Goal: Task Accomplishment & Management: Use online tool/utility

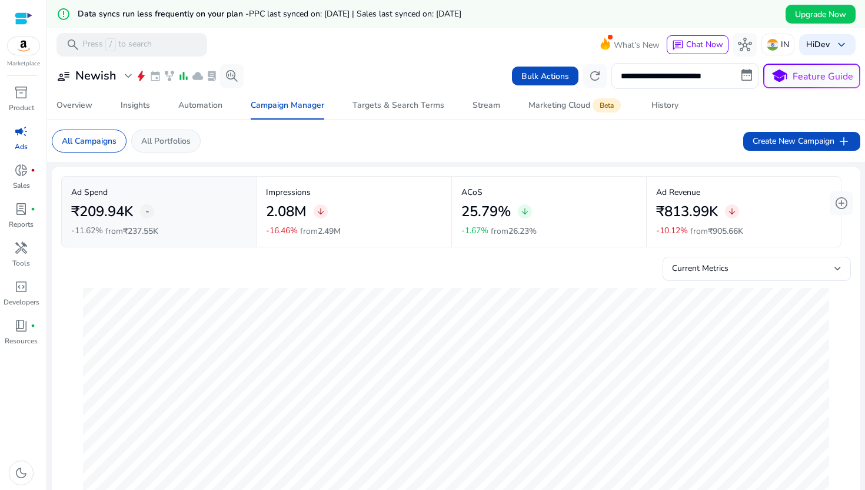
click at [150, 144] on p "All Portfolios" at bounding box center [165, 141] width 49 height 12
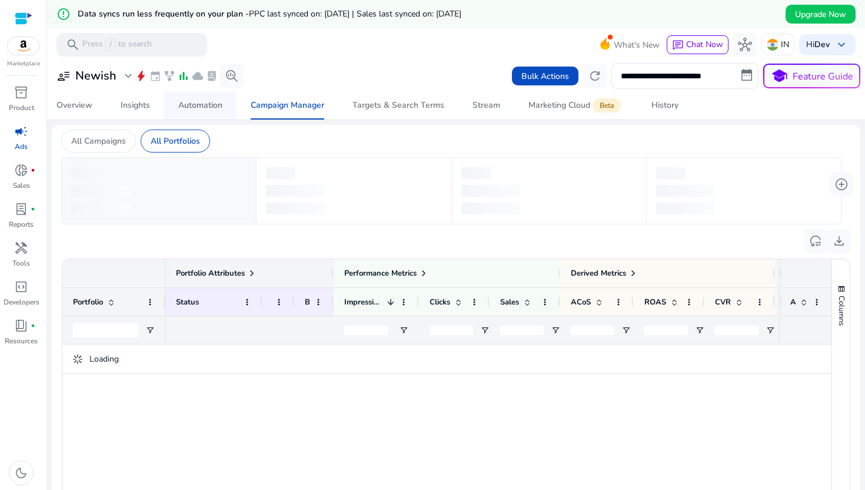
click at [181, 104] on div "Automation" at bounding box center [200, 105] width 44 height 8
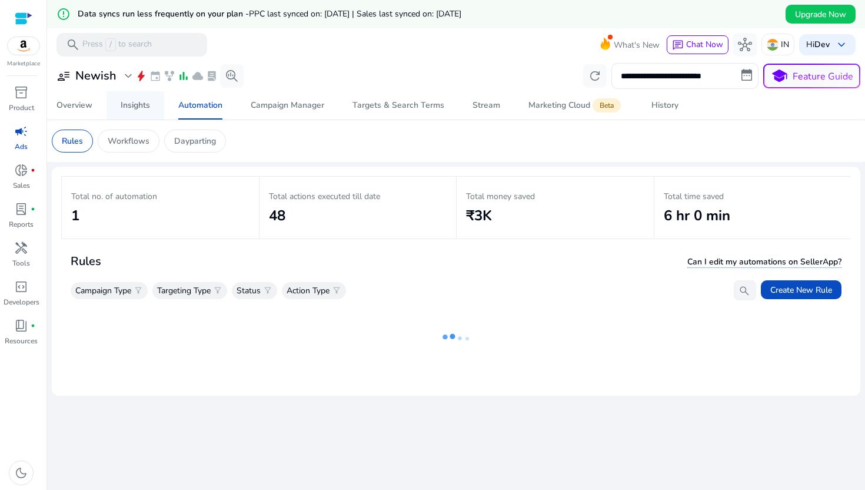
click at [142, 102] on div "Insights" at bounding box center [135, 105] width 29 height 8
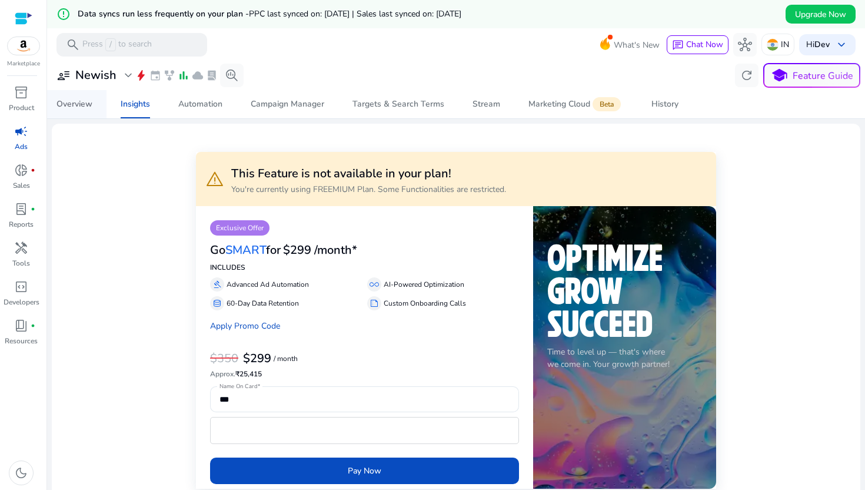
click at [83, 108] on div "Overview" at bounding box center [75, 104] width 36 height 8
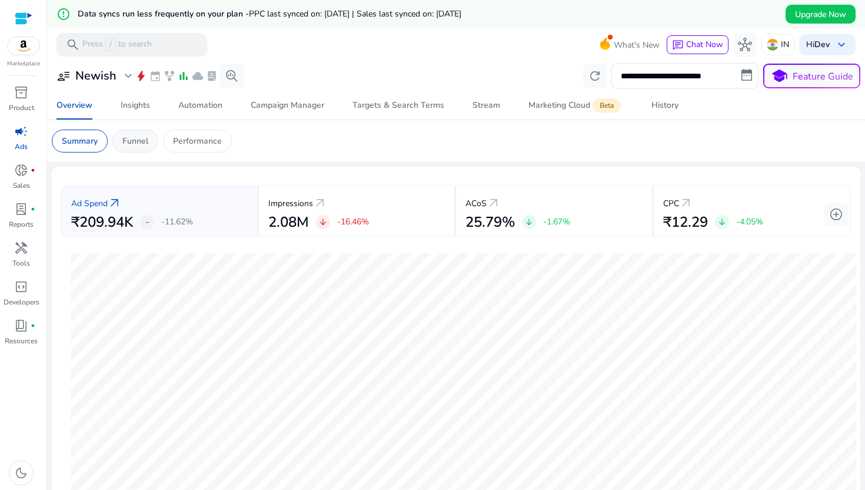
click at [134, 141] on p "Funnel" at bounding box center [135, 141] width 26 height 12
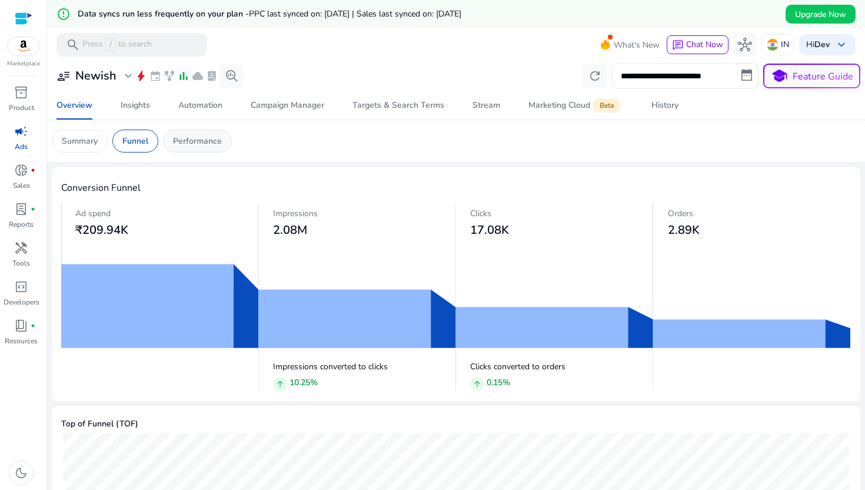
click at [197, 137] on p "Performance" at bounding box center [197, 141] width 49 height 12
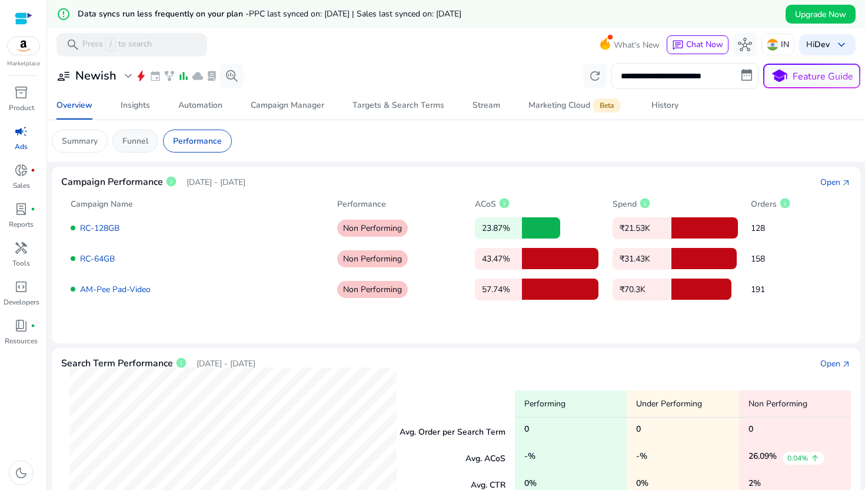
click at [136, 148] on div "Funnel" at bounding box center [135, 140] width 46 height 23
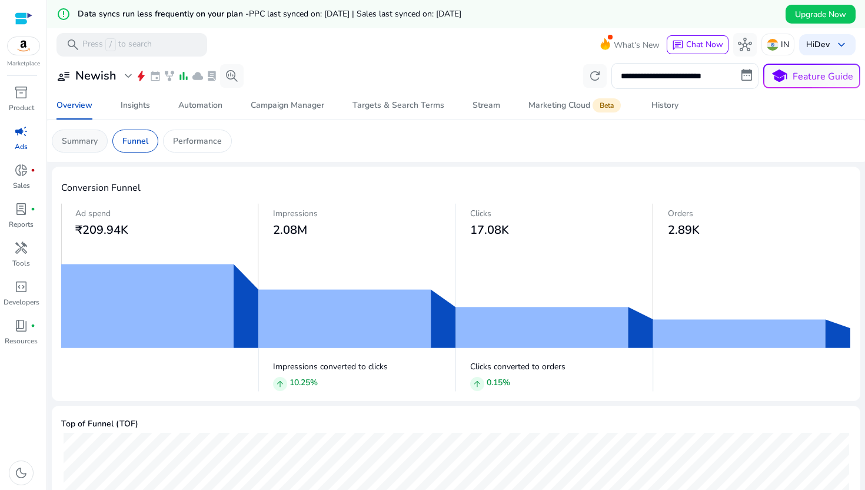
click at [86, 145] on p "Summary" at bounding box center [80, 141] width 36 height 12
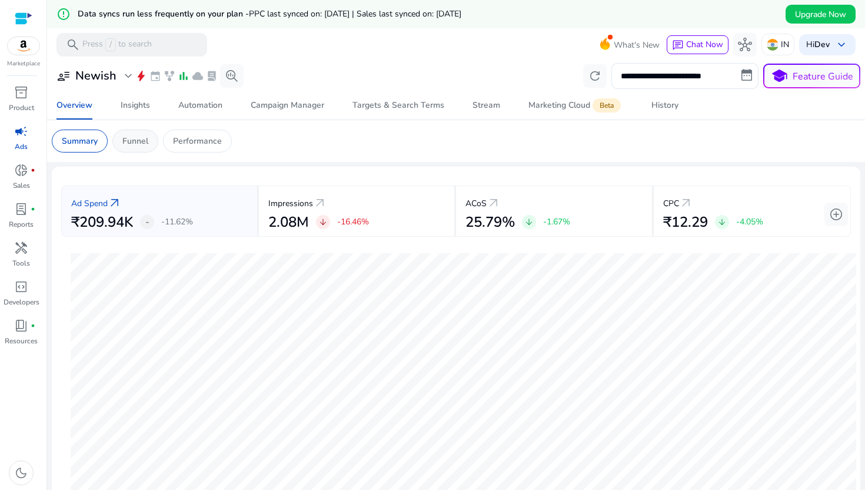
click at [151, 141] on div "Funnel" at bounding box center [135, 140] width 46 height 23
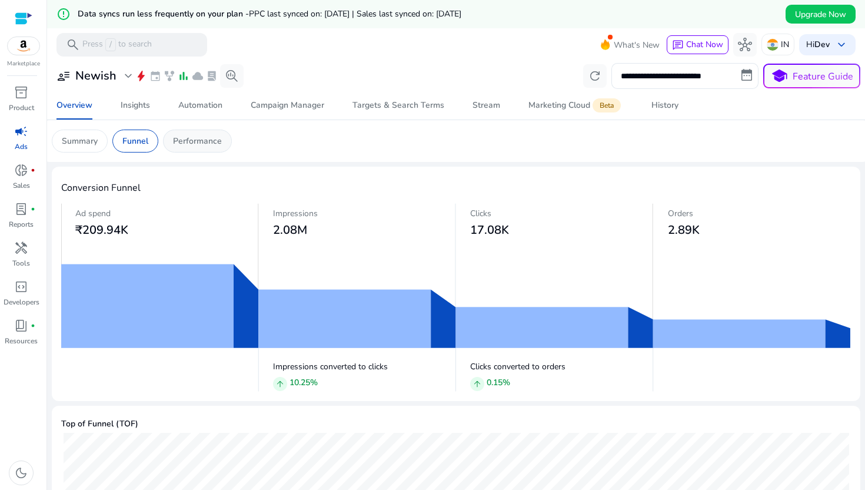
click at [195, 141] on p "Performance" at bounding box center [197, 141] width 49 height 12
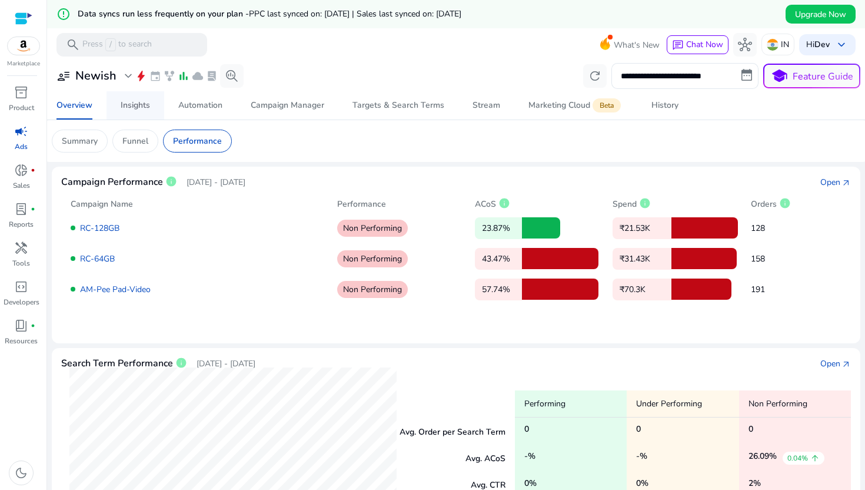
click at [139, 101] on div "Insights" at bounding box center [135, 105] width 29 height 8
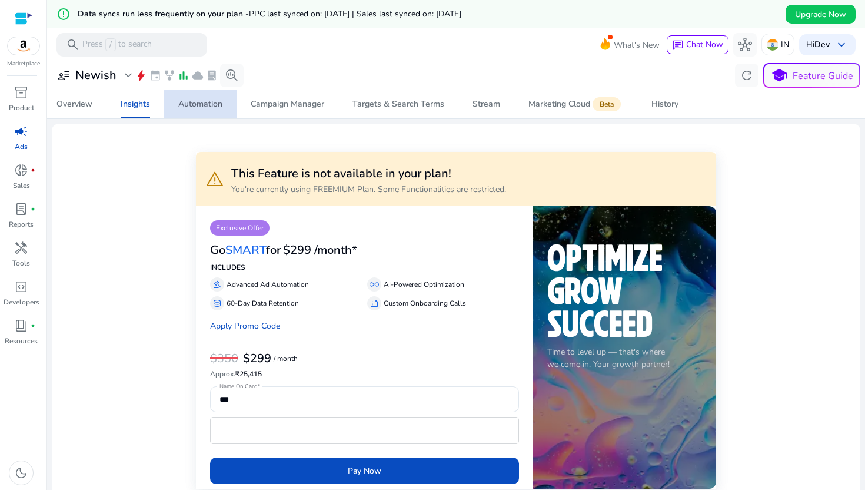
click at [204, 108] on div "Automation" at bounding box center [200, 104] width 44 height 8
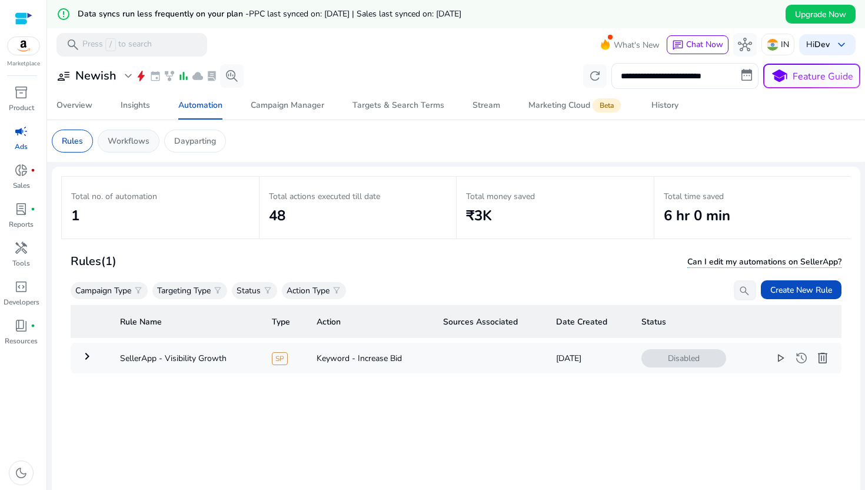
click at [132, 139] on p "Workflows" at bounding box center [129, 141] width 42 height 12
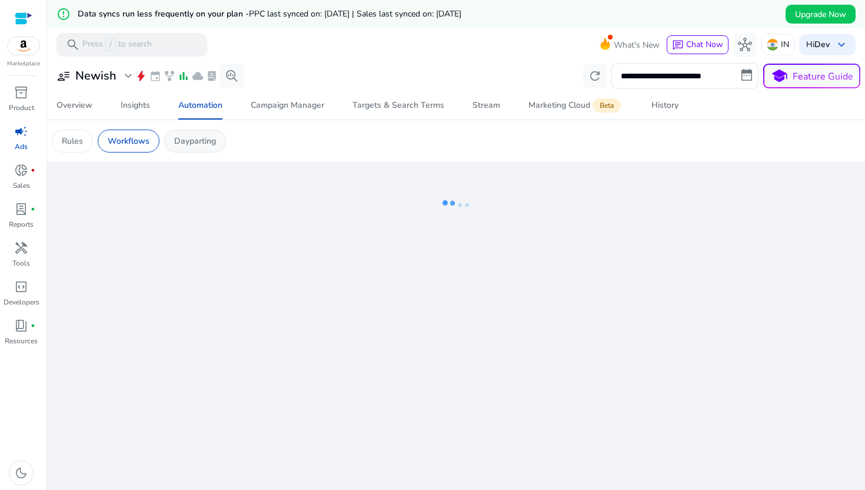
click at [185, 139] on p "Dayparting" at bounding box center [195, 141] width 42 height 12
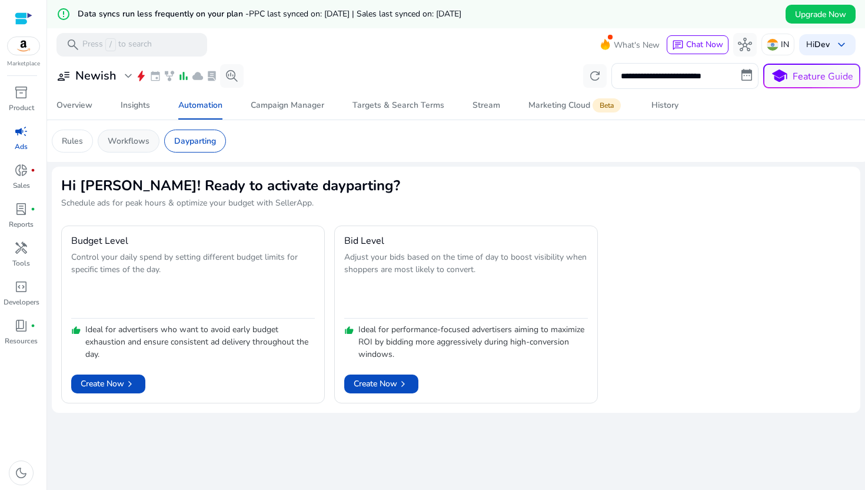
click at [141, 140] on p "Workflows" at bounding box center [129, 141] width 42 height 12
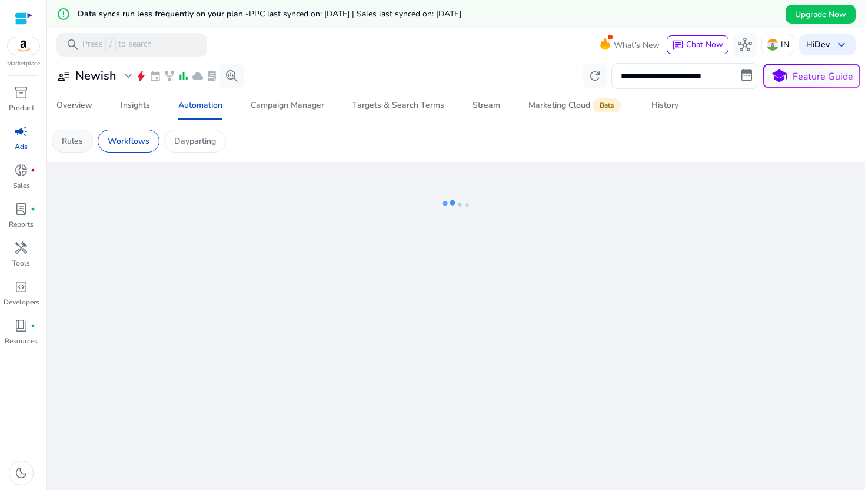
click at [75, 142] on p "Rules" at bounding box center [72, 141] width 21 height 12
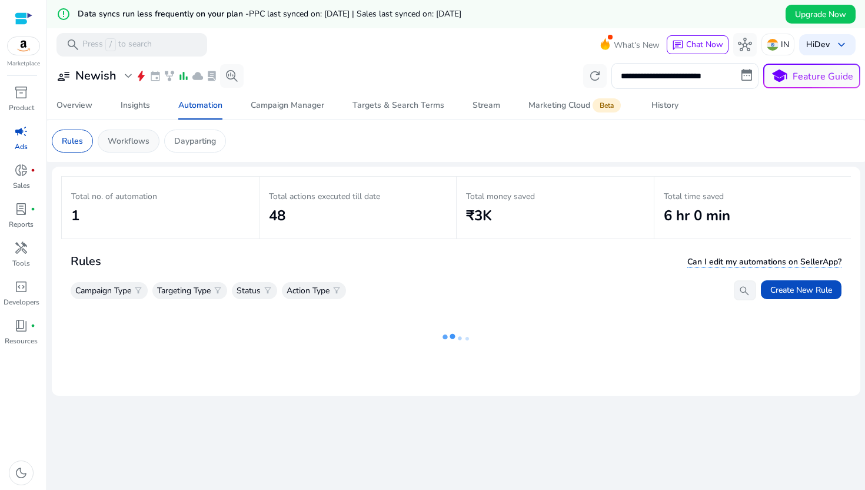
click at [119, 142] on p "Workflows" at bounding box center [129, 141] width 42 height 12
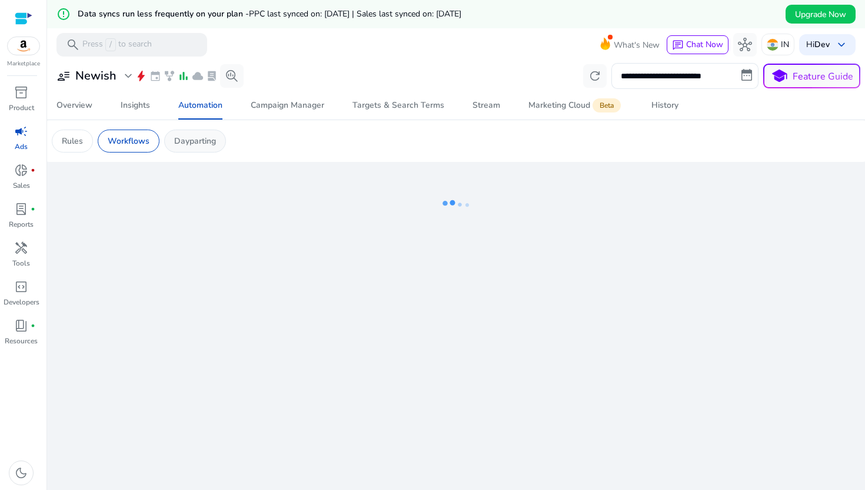
click at [205, 138] on p "Dayparting" at bounding box center [195, 141] width 42 height 12
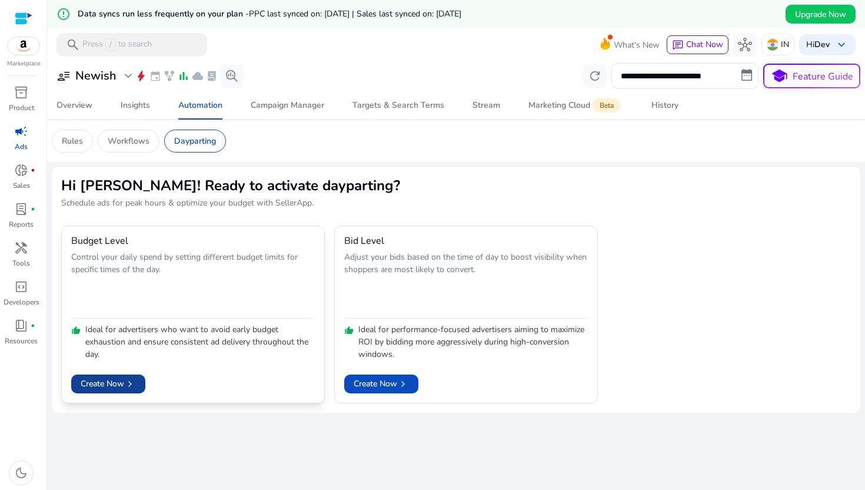
click at [124, 388] on span "Create Now chevron_right" at bounding box center [108, 383] width 55 height 12
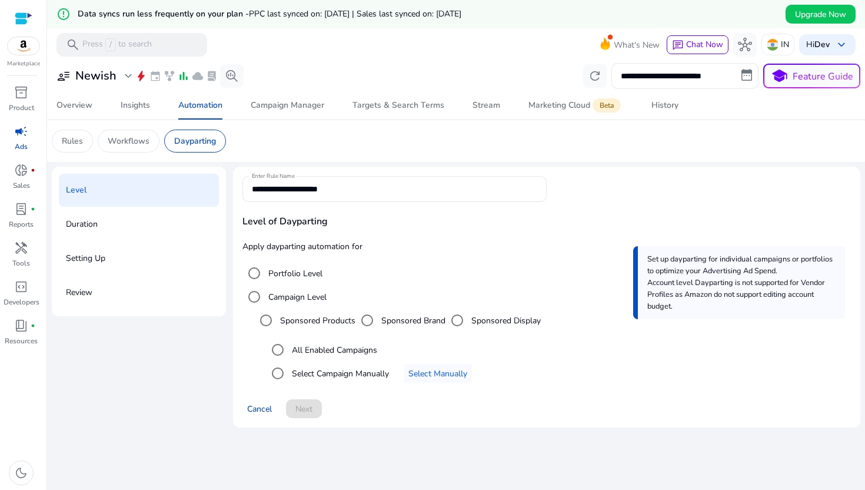
click at [168, 224] on div "Duration" at bounding box center [139, 224] width 160 height 33
click at [103, 223] on div "Duration" at bounding box center [139, 224] width 160 height 33
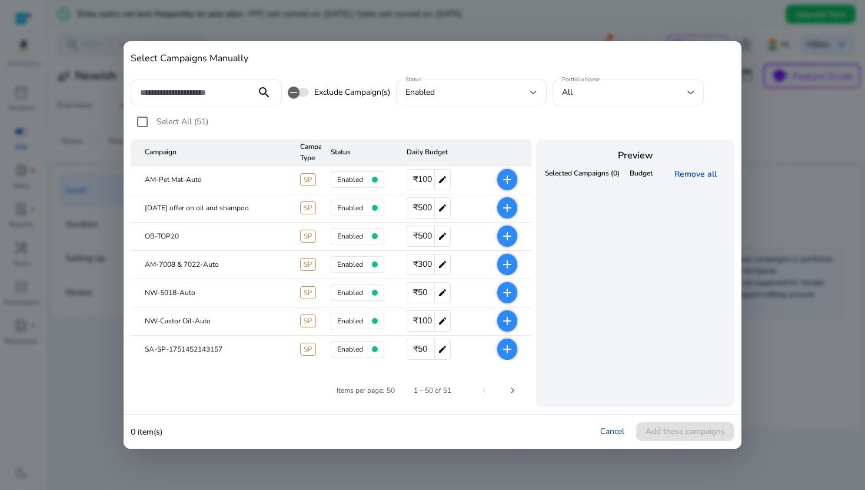
click at [503, 178] on mat-icon "add" at bounding box center [507, 179] width 14 height 14
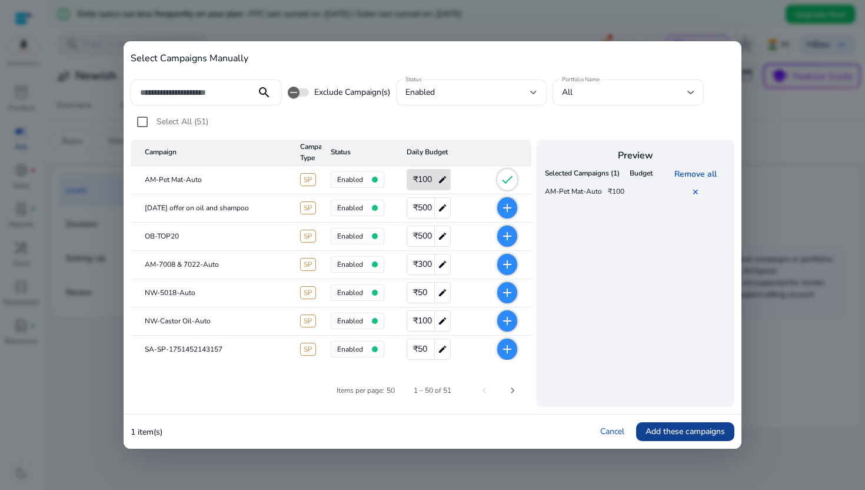
click at [659, 443] on span at bounding box center [685, 431] width 98 height 28
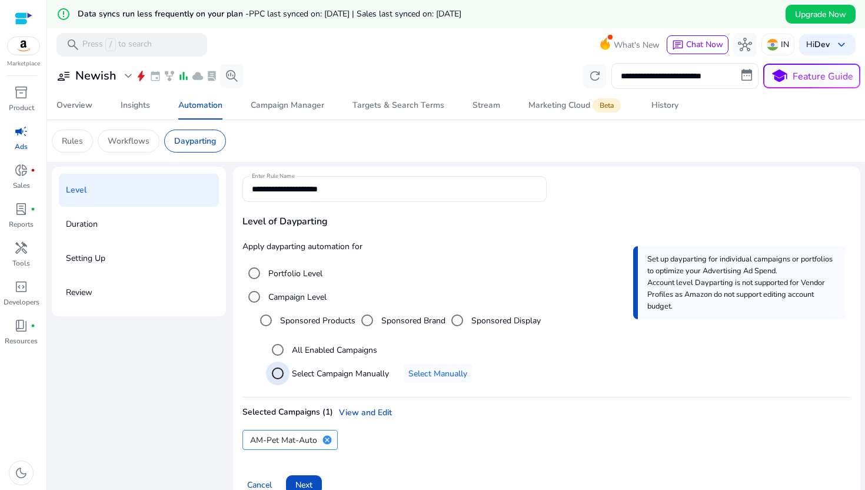
scroll to position [28, 0]
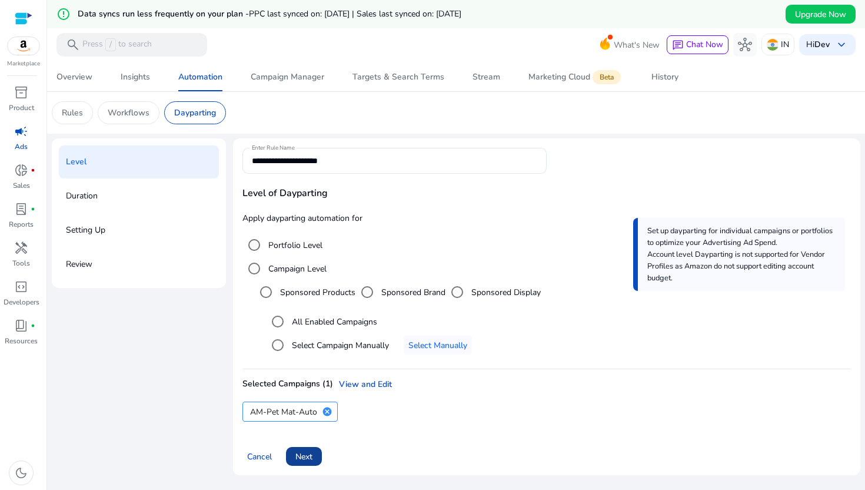
click at [301, 457] on span "Next" at bounding box center [303, 456] width 17 height 12
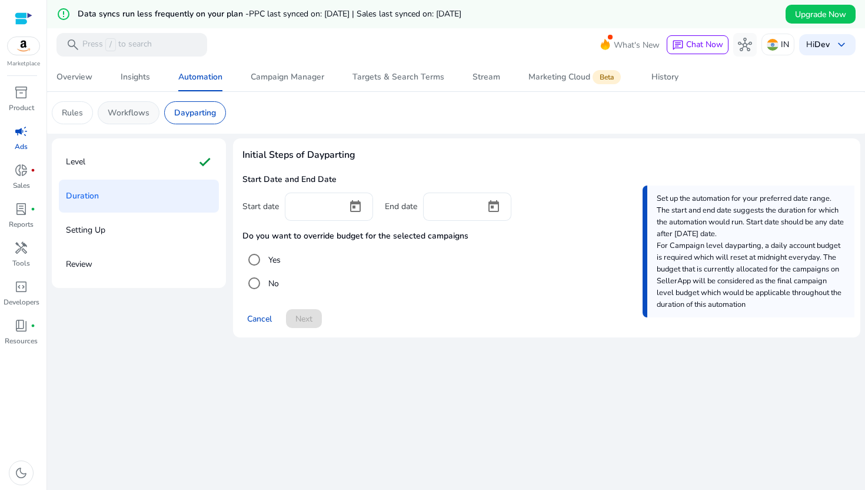
click at [152, 121] on div "Workflows" at bounding box center [129, 112] width 62 height 23
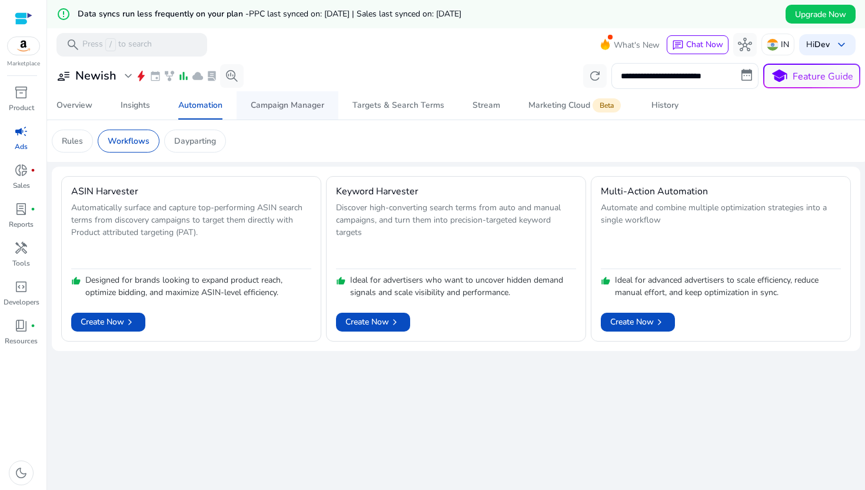
scroll to position [24, 0]
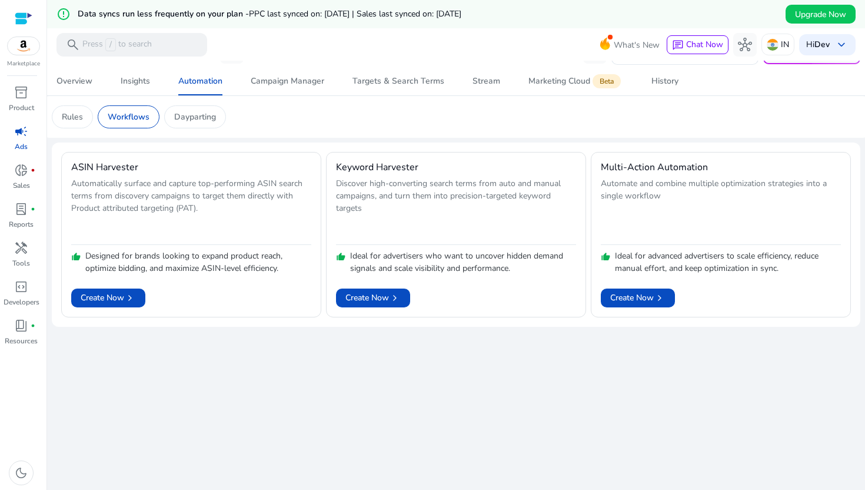
click at [83, 122] on div "Rules" at bounding box center [72, 116] width 41 height 23
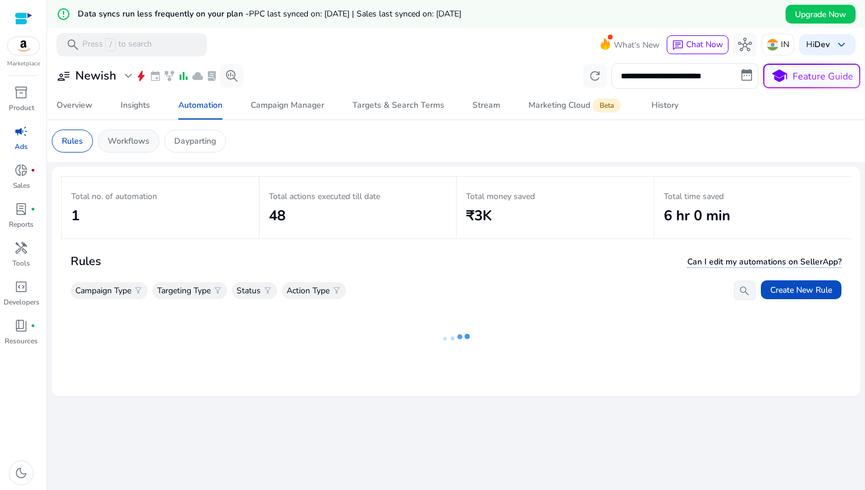
click at [134, 137] on p "Workflows" at bounding box center [129, 141] width 42 height 12
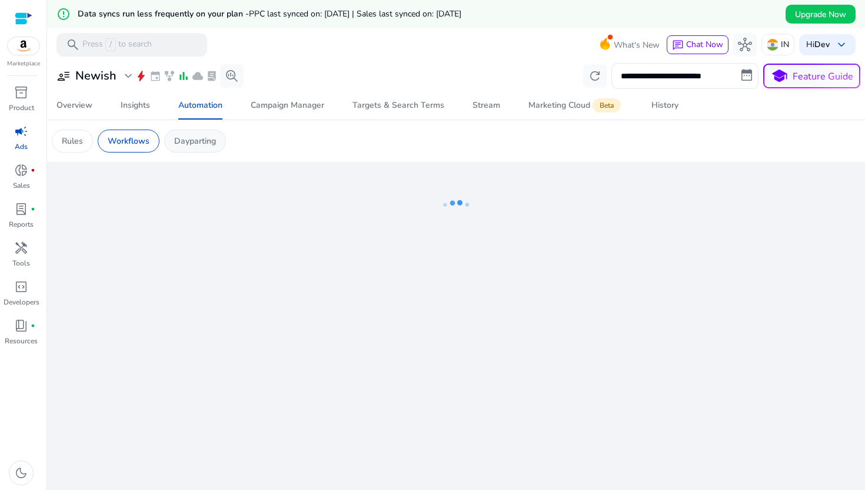
click at [188, 130] on div "Dayparting" at bounding box center [195, 140] width 62 height 23
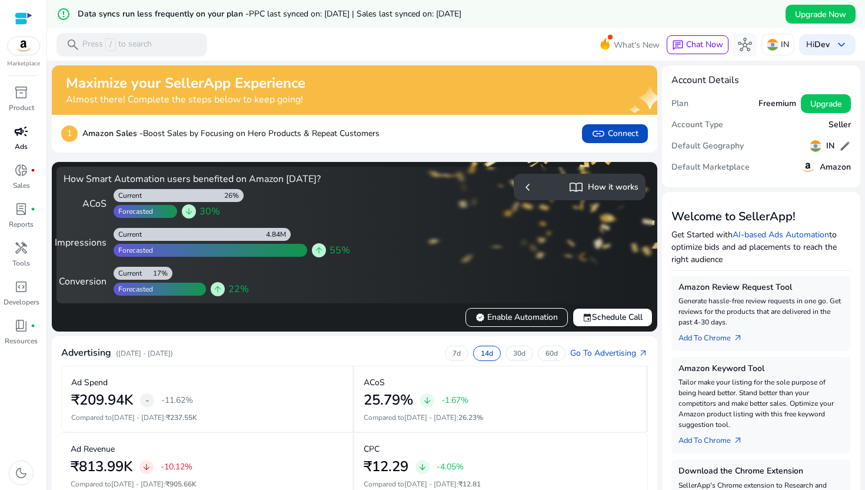
click at [14, 147] on link "campaign Ads" at bounding box center [21, 141] width 42 height 39
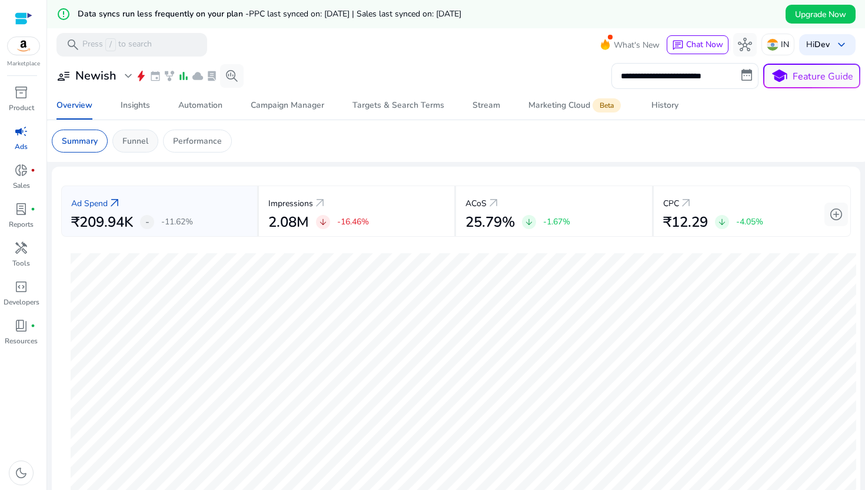
click at [138, 140] on p "Funnel" at bounding box center [135, 141] width 26 height 12
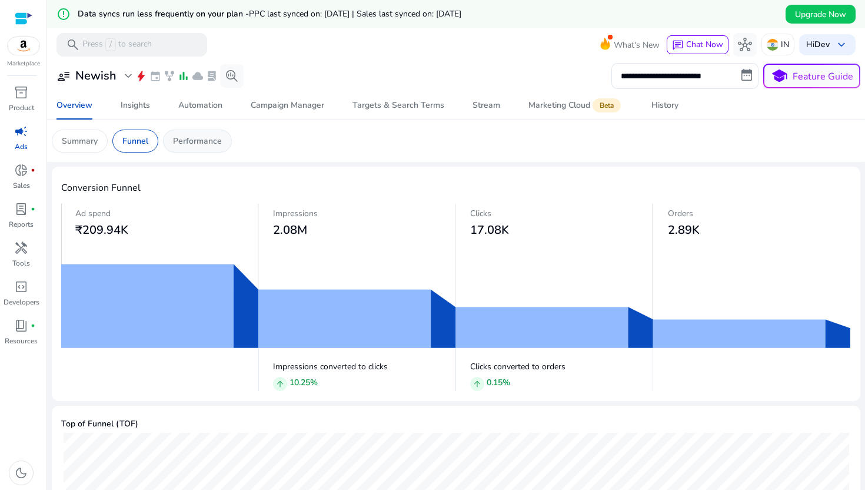
click at [194, 140] on p "Performance" at bounding box center [197, 141] width 49 height 12
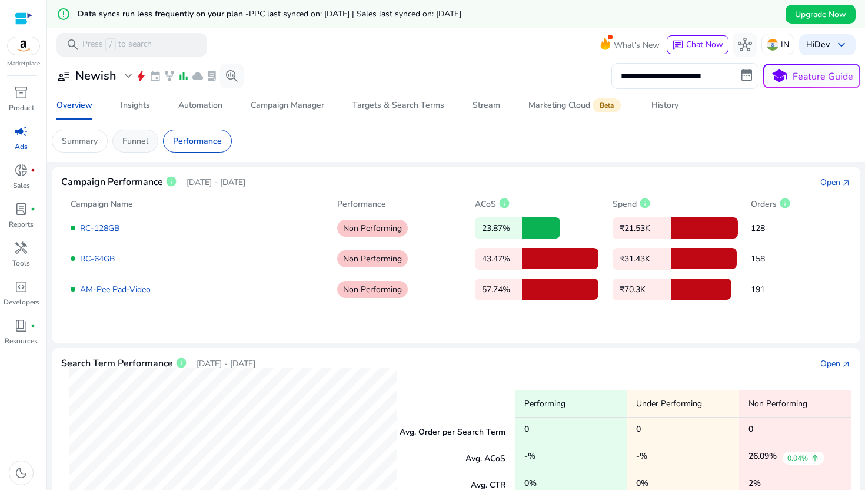
click at [149, 142] on div "Funnel" at bounding box center [135, 140] width 46 height 23
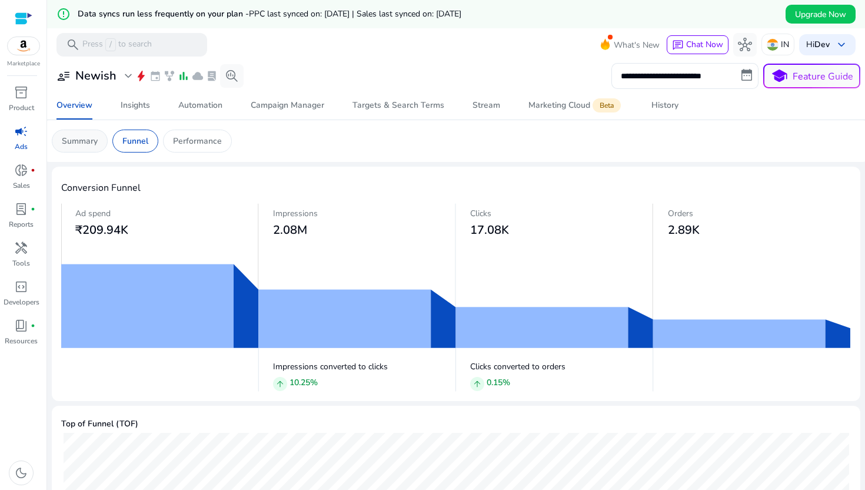
click at [95, 144] on p "Summary" at bounding box center [80, 141] width 36 height 12
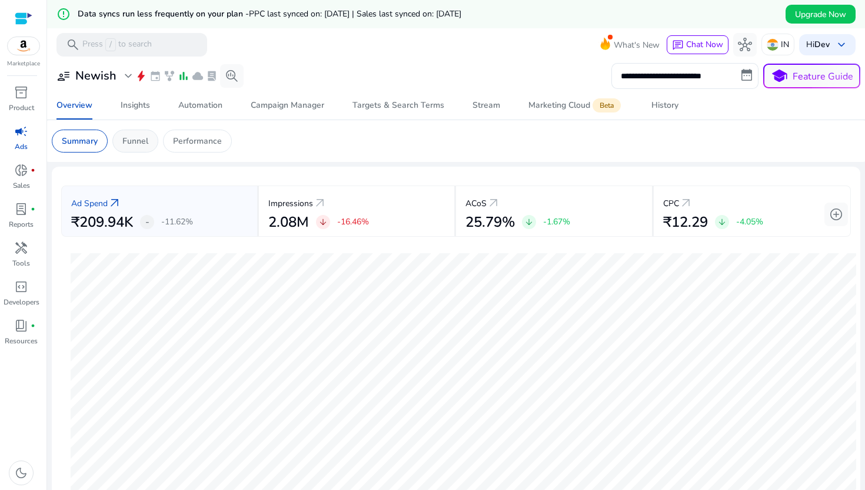
click at [136, 144] on p "Funnel" at bounding box center [135, 141] width 26 height 12
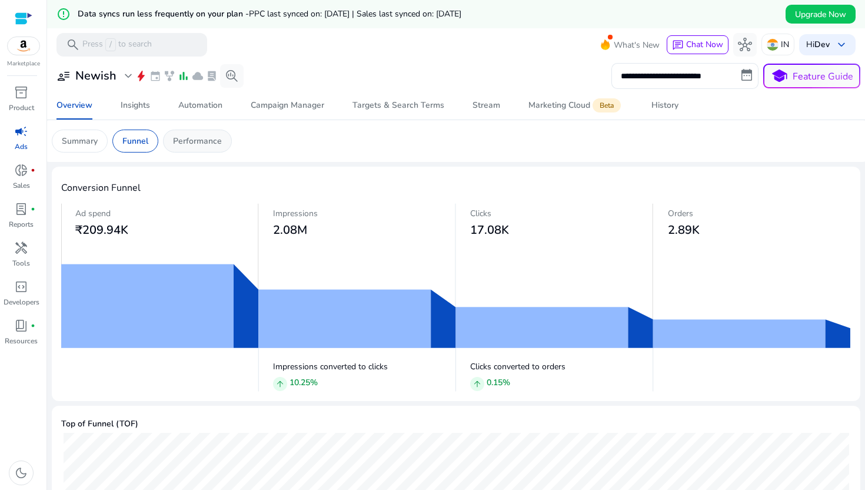
click at [202, 142] on p "Performance" at bounding box center [197, 141] width 49 height 12
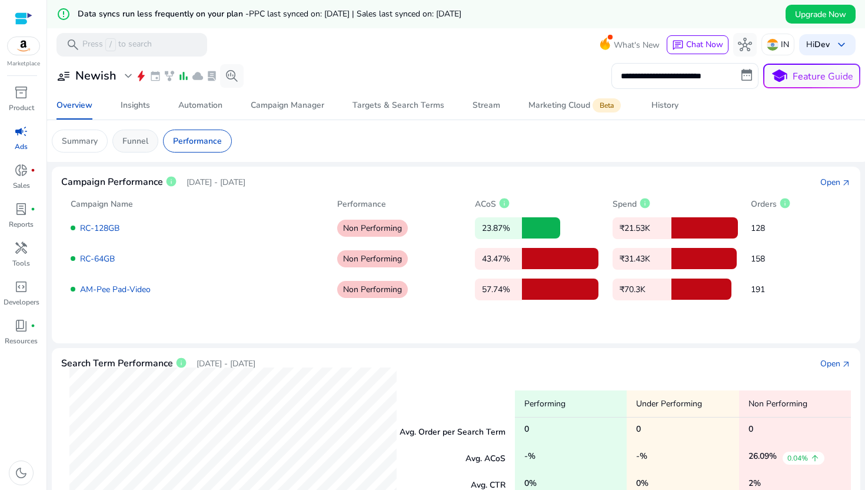
click at [145, 151] on div "Funnel" at bounding box center [135, 140] width 46 height 23
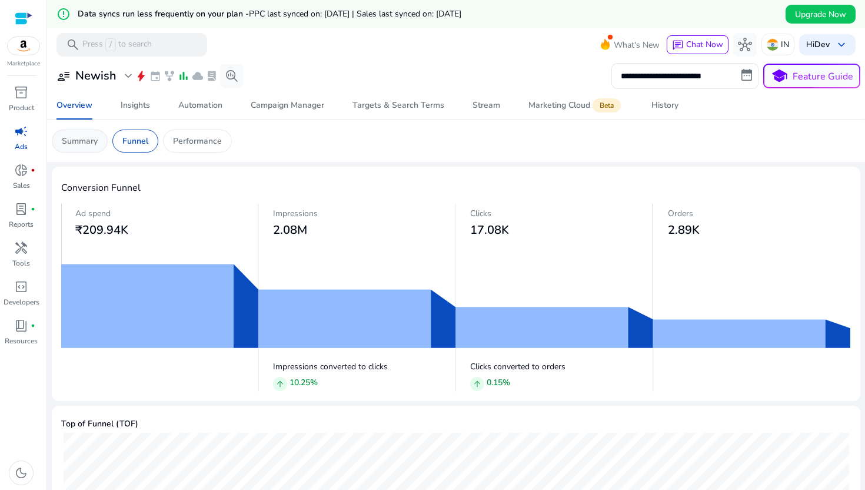
click at [85, 141] on p "Summary" at bounding box center [80, 141] width 36 height 12
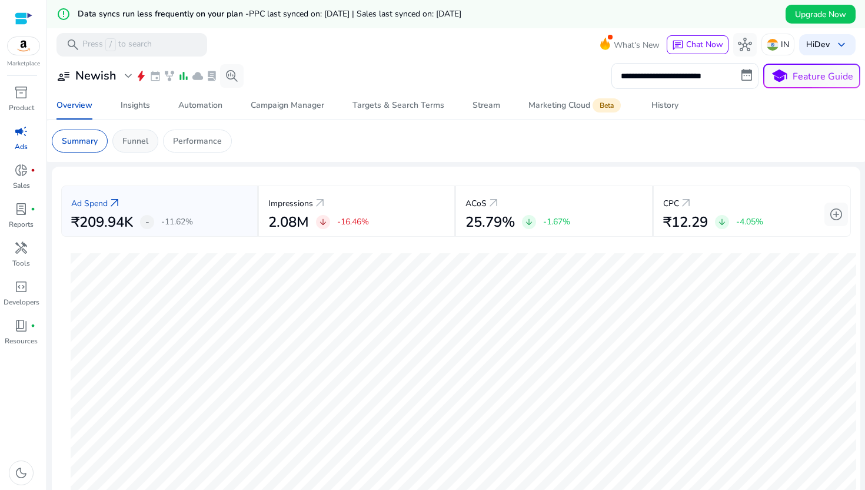
click at [135, 144] on p "Funnel" at bounding box center [135, 141] width 26 height 12
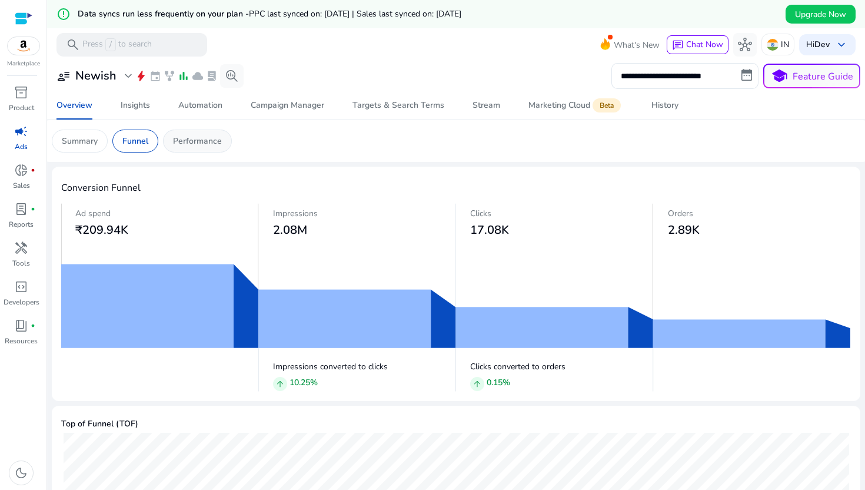
click at [195, 140] on p "Performance" at bounding box center [197, 141] width 49 height 12
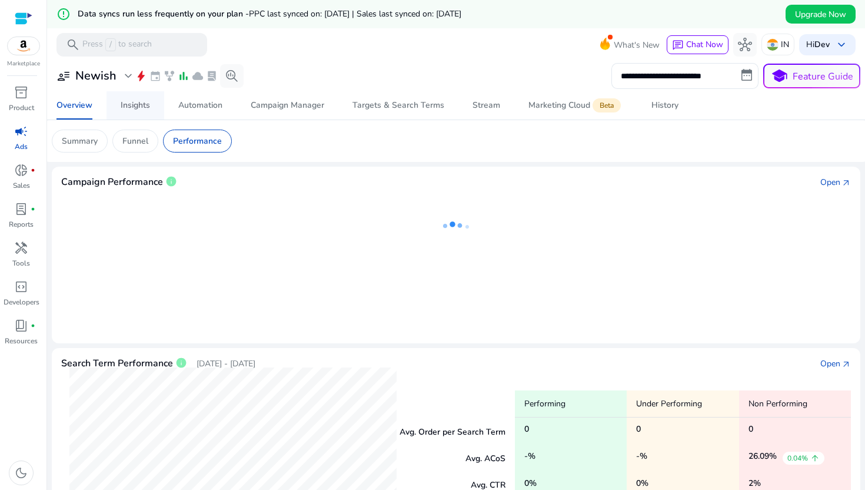
click at [144, 114] on span "Insights" at bounding box center [135, 105] width 29 height 28
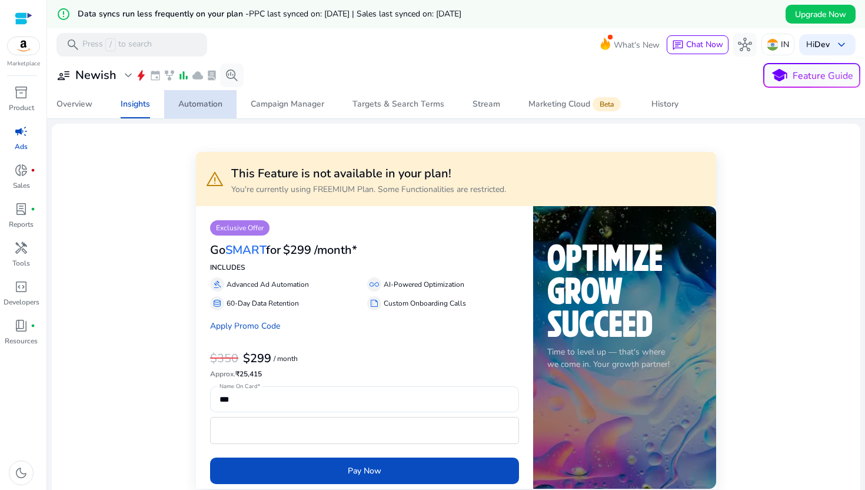
click at [188, 105] on div "Automation" at bounding box center [200, 104] width 44 height 8
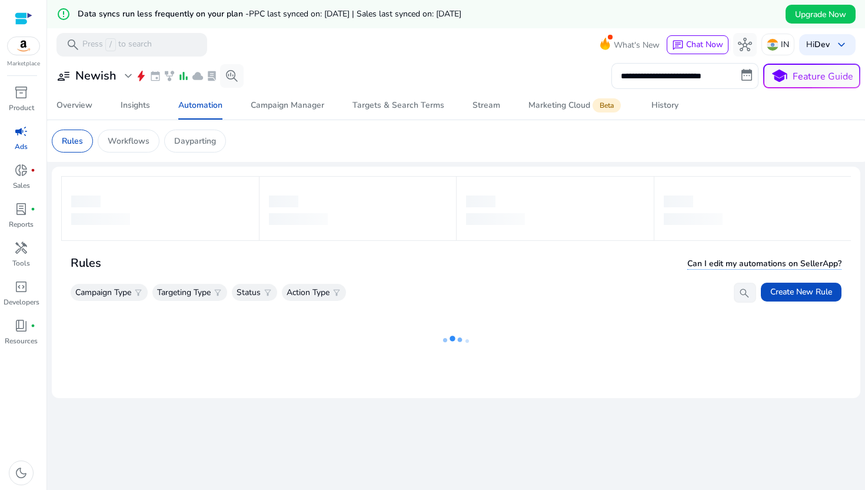
click at [131, 158] on mat-card "Rules Workflows Dayparting" at bounding box center [456, 141] width 828 height 42
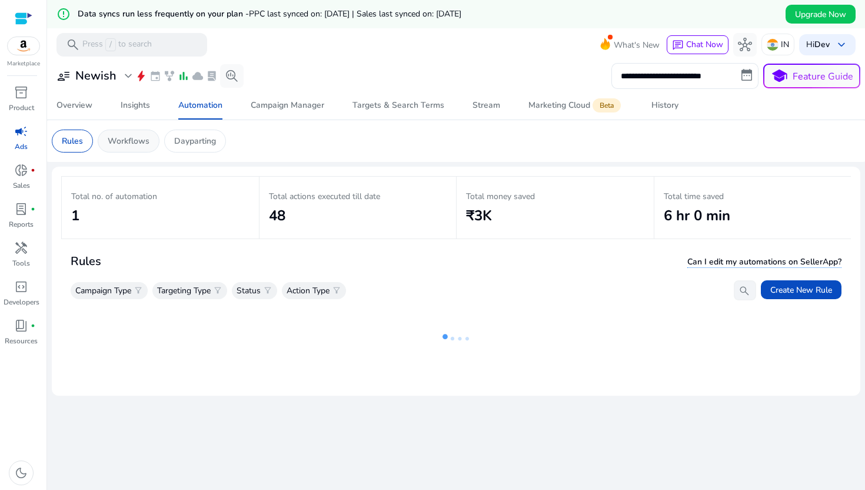
click at [134, 145] on p "Workflows" at bounding box center [129, 141] width 42 height 12
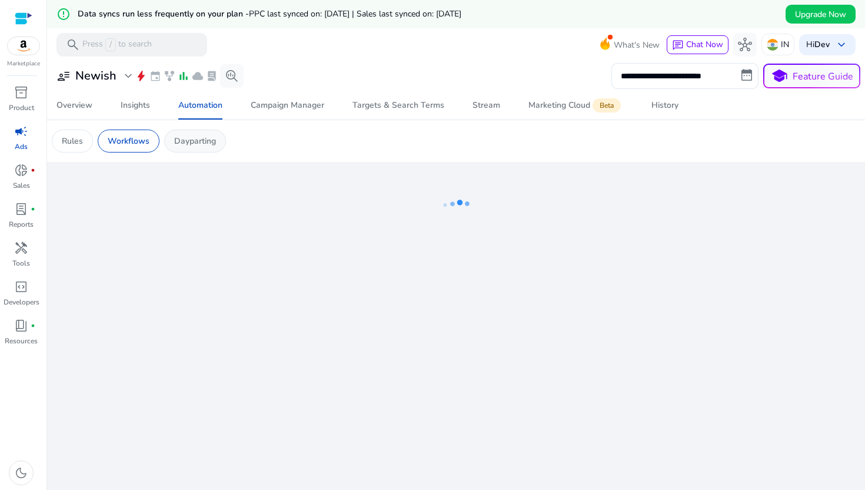
click at [205, 141] on p "Dayparting" at bounding box center [195, 141] width 42 height 12
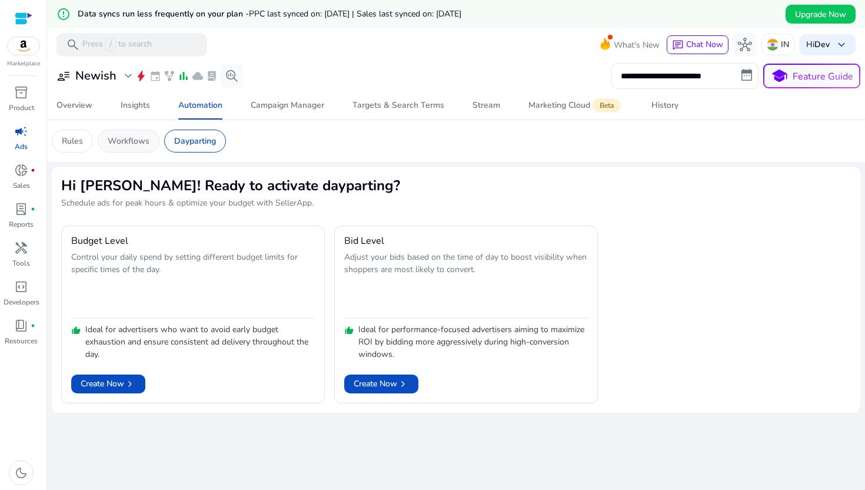
click at [137, 138] on p "Workflows" at bounding box center [129, 141] width 42 height 12
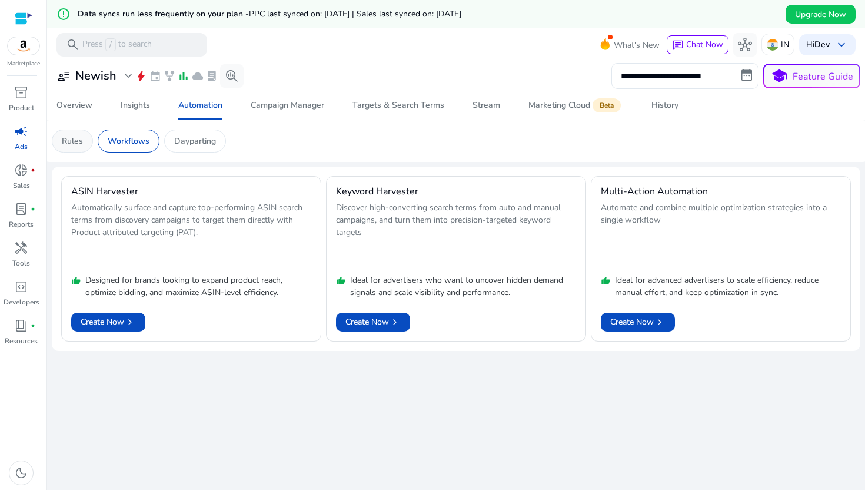
click at [82, 135] on p "Rules" at bounding box center [72, 141] width 21 height 12
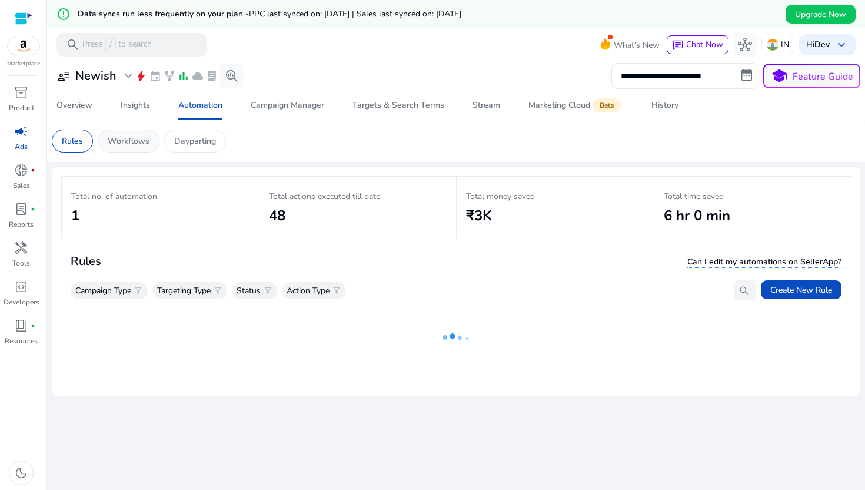
click at [120, 141] on p "Workflows" at bounding box center [129, 141] width 42 height 12
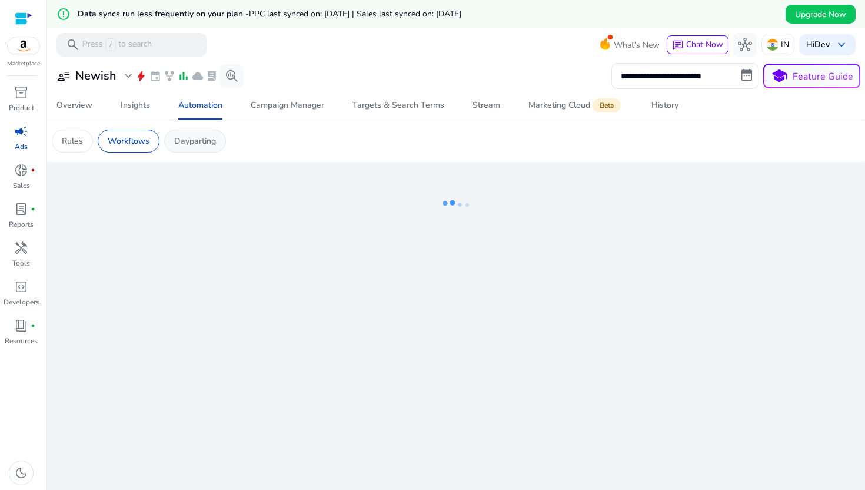
click at [201, 141] on p "Dayparting" at bounding box center [195, 141] width 42 height 12
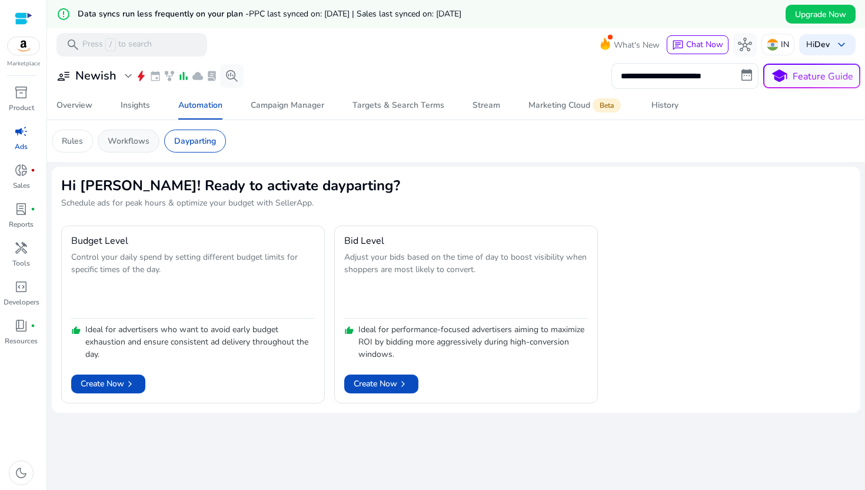
click at [157, 142] on div "Workflows" at bounding box center [129, 140] width 62 height 23
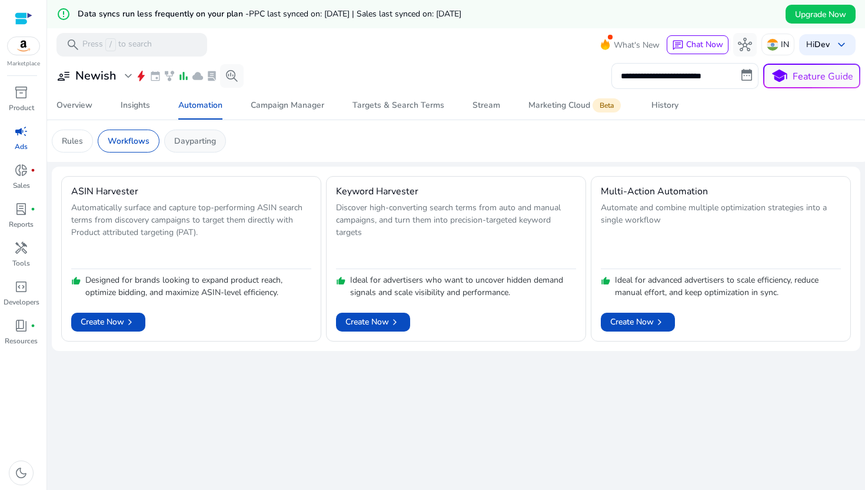
click at [184, 143] on p "Dayparting" at bounding box center [195, 141] width 42 height 12
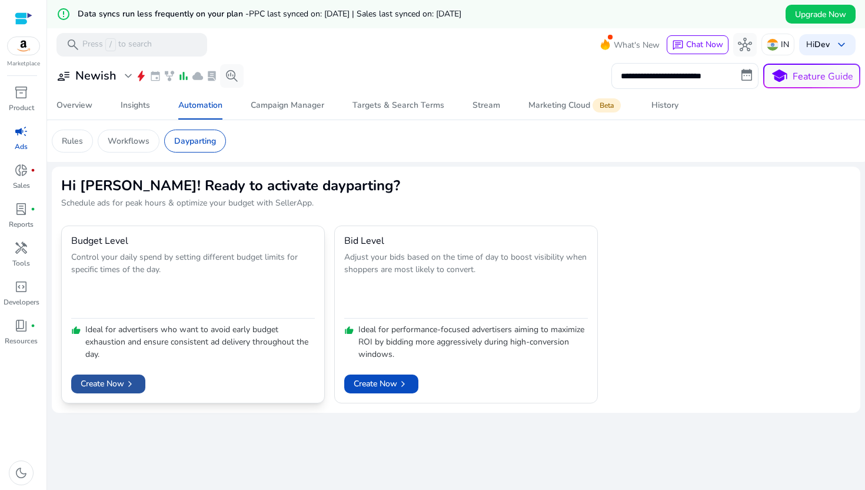
click at [127, 380] on span "chevron_right" at bounding box center [130, 384] width 12 height 12
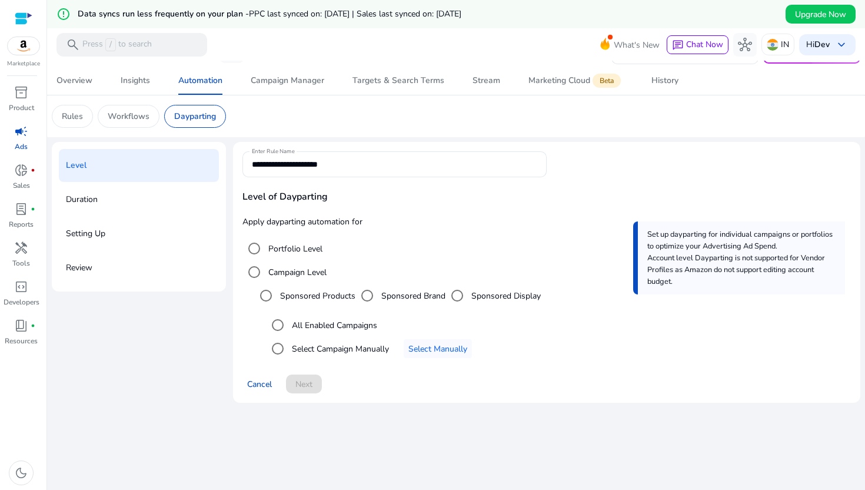
scroll to position [28, 0]
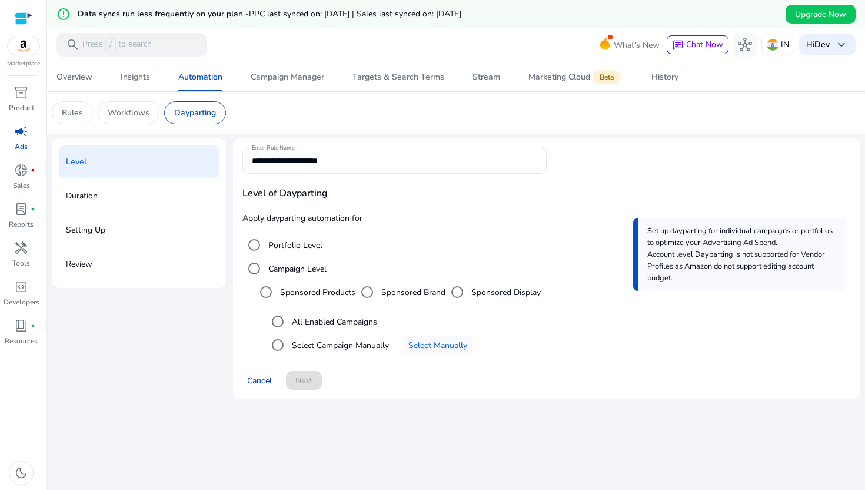
click at [175, 202] on div "Duration" at bounding box center [139, 196] width 160 height 33
click at [141, 175] on div "Level" at bounding box center [139, 161] width 160 height 33
click at [102, 196] on div "Duration" at bounding box center [139, 196] width 160 height 33
click at [101, 229] on p "Setting Up" at bounding box center [85, 230] width 39 height 19
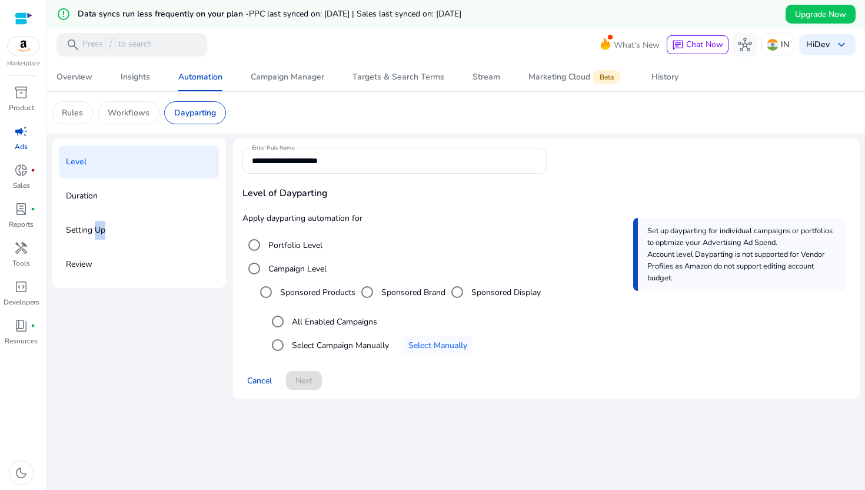
click at [100, 247] on div "Setting Up" at bounding box center [139, 230] width 160 height 33
click at [117, 213] on div "Level Duration Setting Up Review" at bounding box center [139, 213] width 174 height 150
click at [117, 195] on div "Duration" at bounding box center [139, 196] width 160 height 33
click at [131, 124] on div "Workflows" at bounding box center [129, 112] width 62 height 23
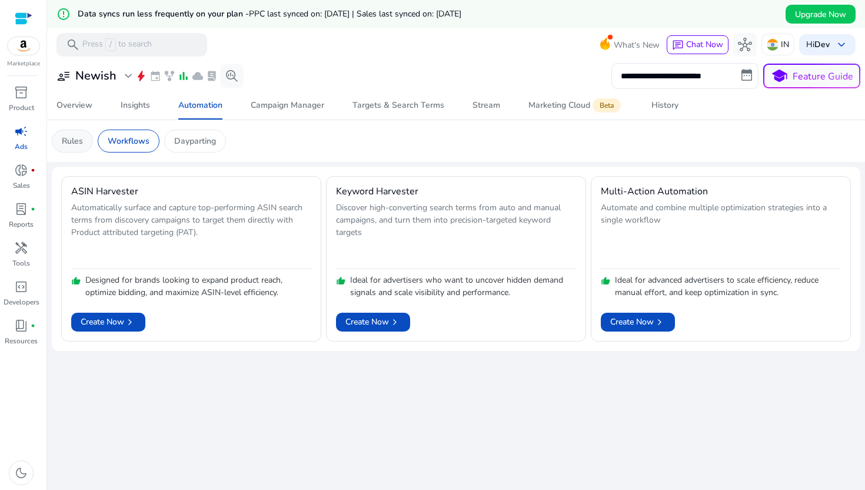
click at [68, 143] on p "Rules" at bounding box center [72, 141] width 21 height 12
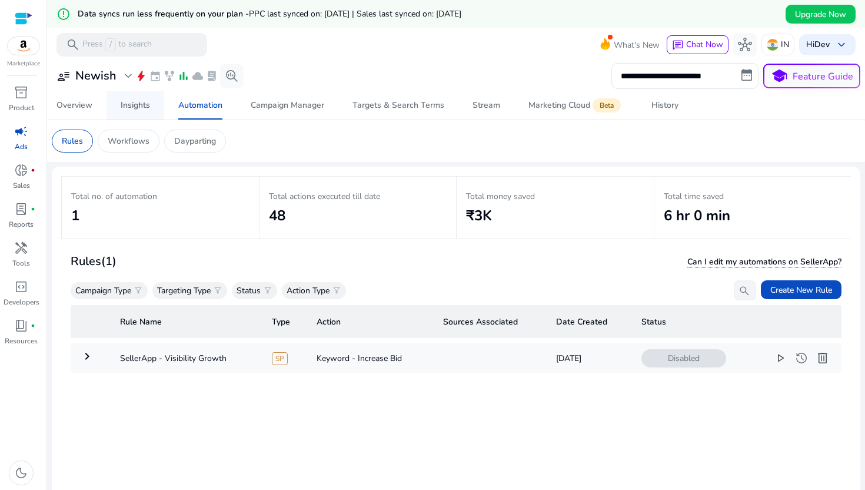
click at [144, 103] on div "Insights" at bounding box center [135, 105] width 29 height 8
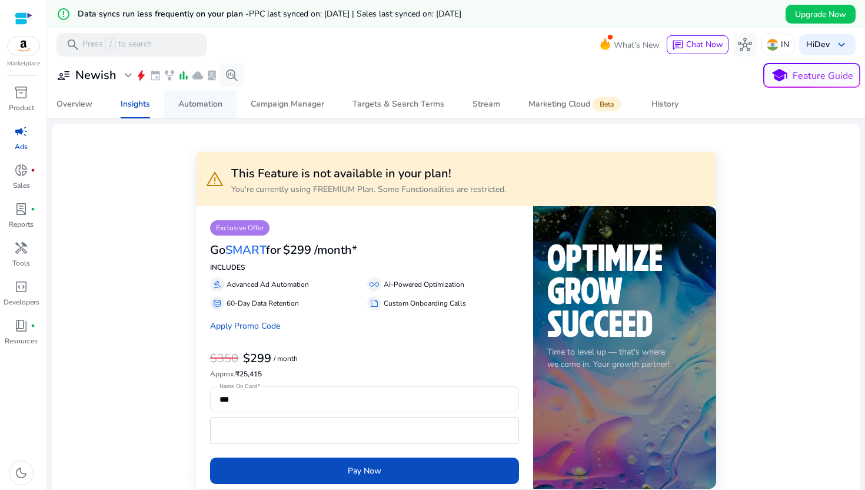
click at [218, 97] on span "Automation" at bounding box center [200, 104] width 44 height 28
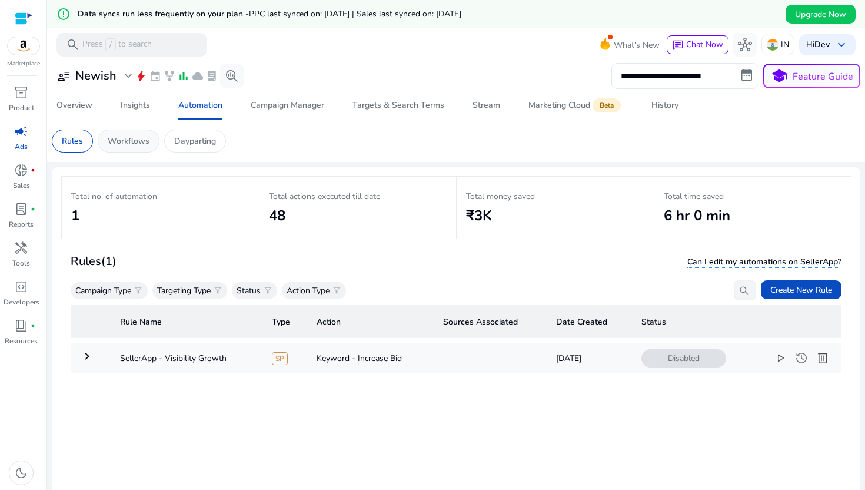
click at [145, 138] on p "Workflows" at bounding box center [129, 141] width 42 height 12
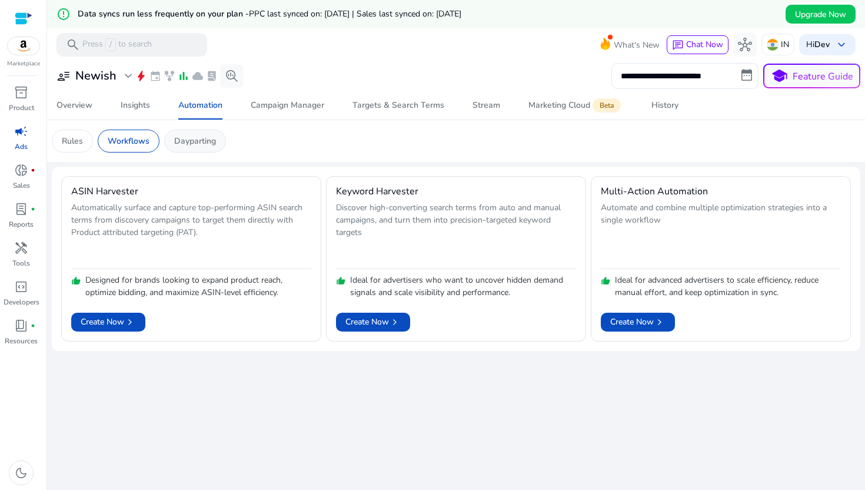
click at [210, 144] on p "Dayparting" at bounding box center [195, 141] width 42 height 12
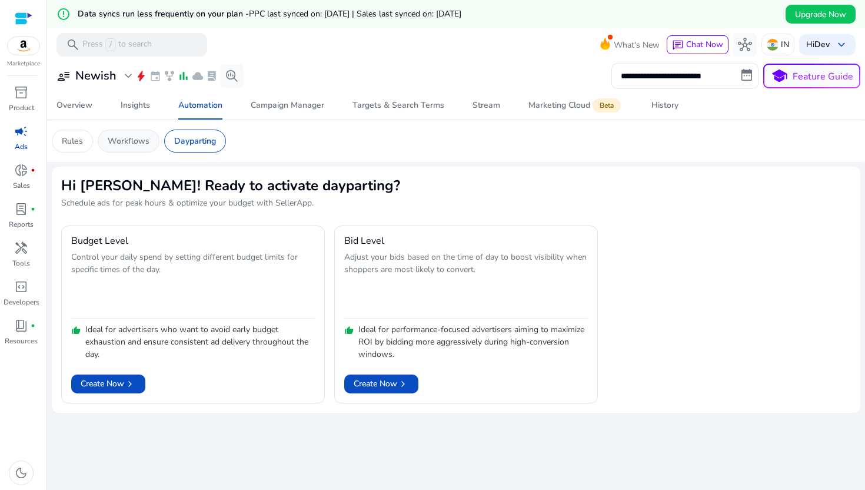
click at [141, 147] on p "Workflows" at bounding box center [129, 141] width 42 height 12
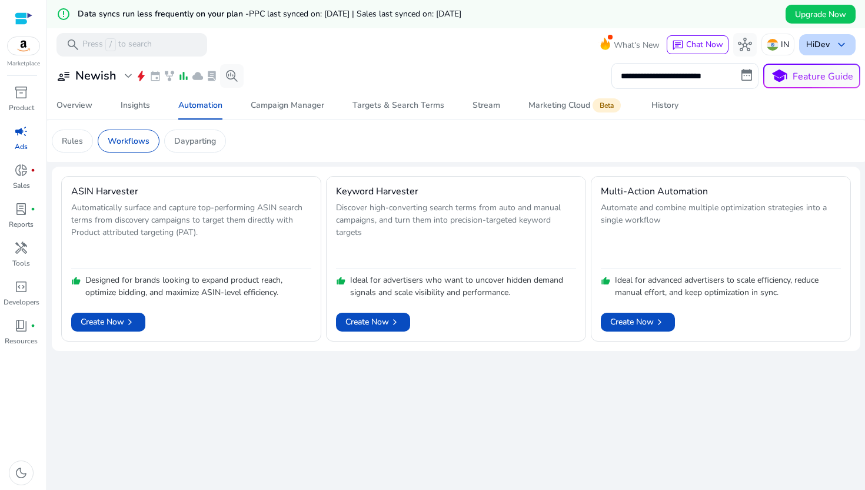
click at [824, 35] on div "Hi Dev keyboard_arrow_down" at bounding box center [827, 44] width 57 height 21
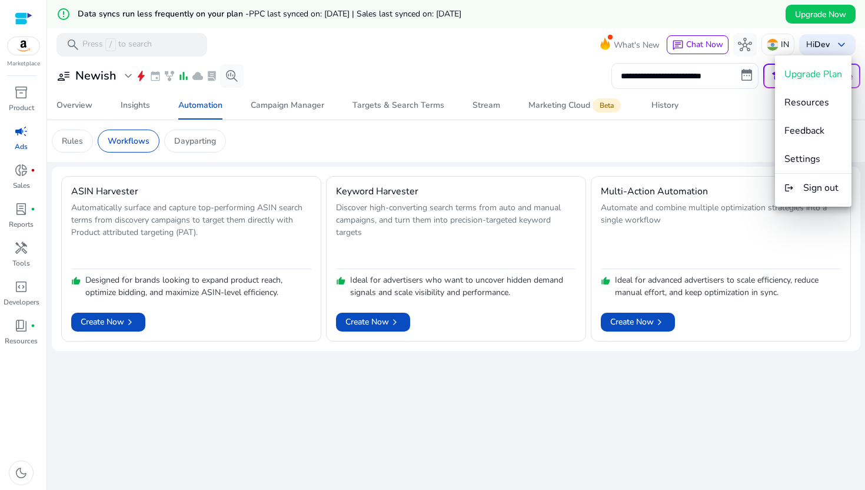
click at [635, 143] on div at bounding box center [432, 245] width 865 height 490
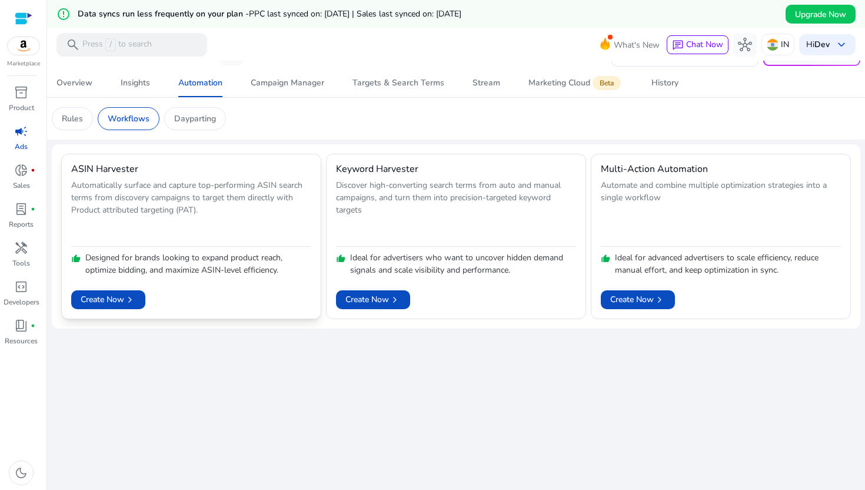
scroll to position [18, 0]
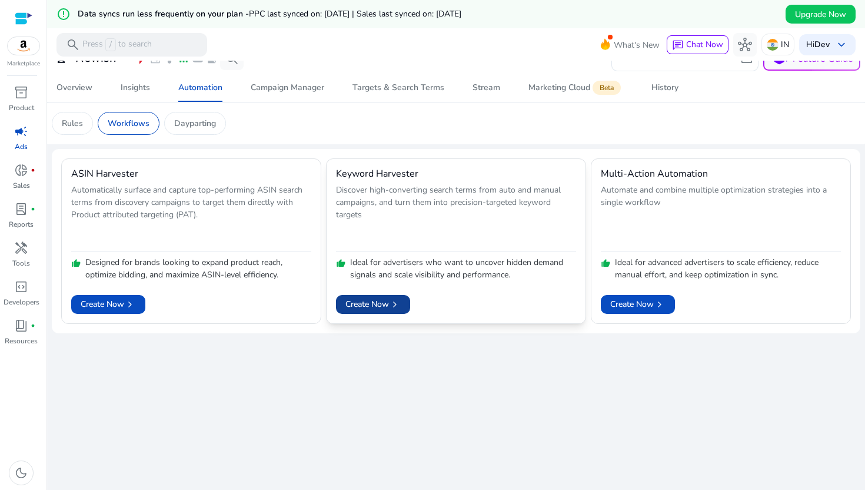
click at [392, 295] on span at bounding box center [373, 304] width 74 height 28
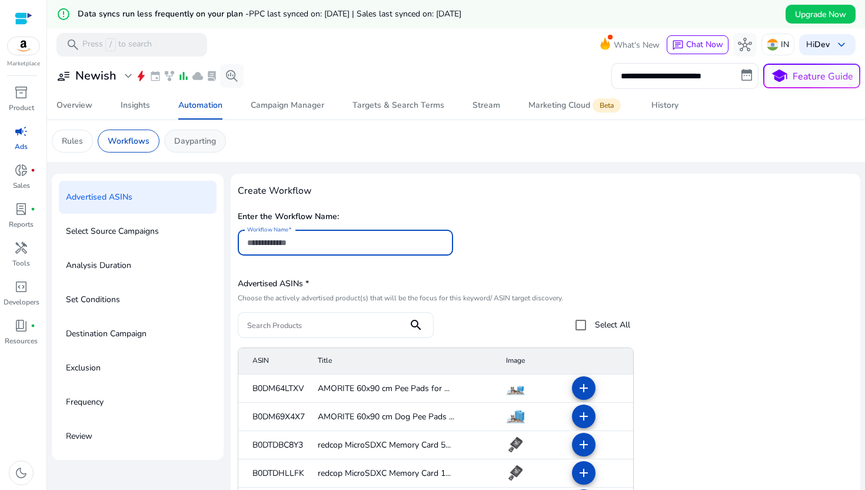
click at [210, 133] on div "Dayparting" at bounding box center [195, 140] width 62 height 23
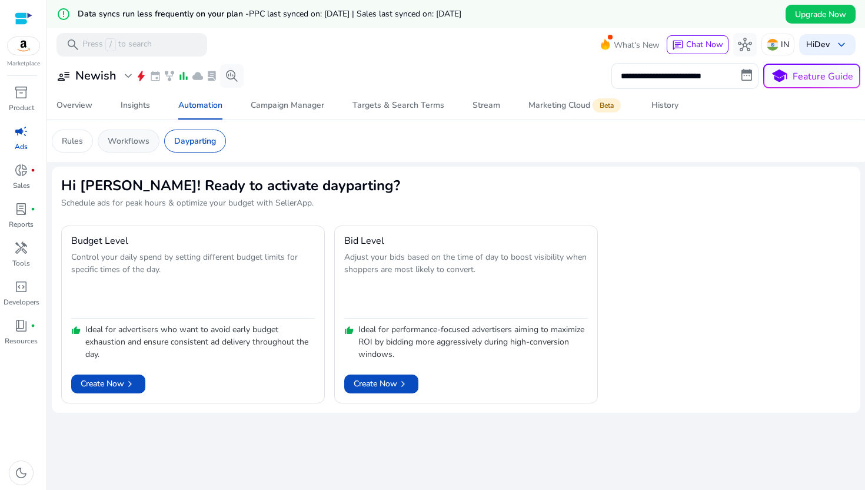
click at [137, 135] on p "Workflows" at bounding box center [129, 141] width 42 height 12
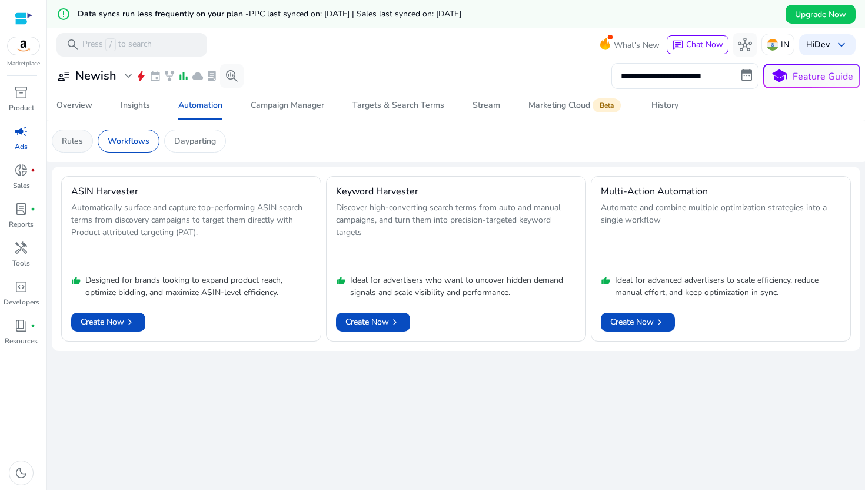
click at [78, 142] on p "Rules" at bounding box center [72, 141] width 21 height 12
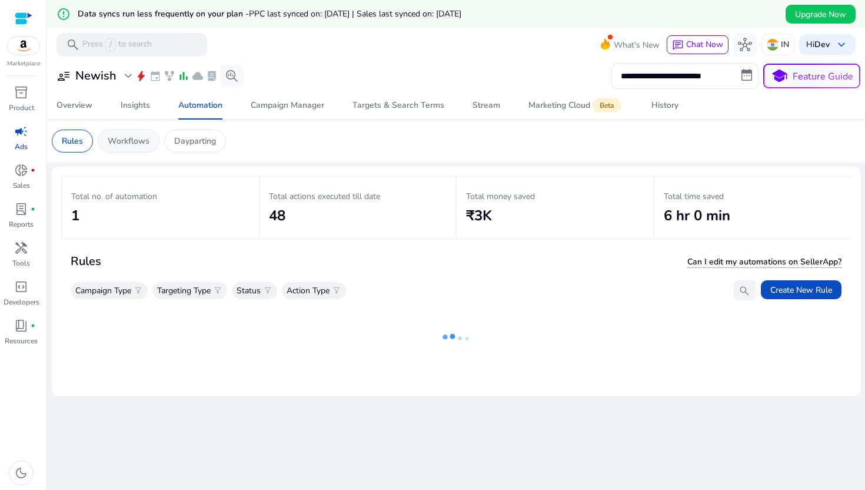
click at [135, 142] on p "Workflows" at bounding box center [129, 141] width 42 height 12
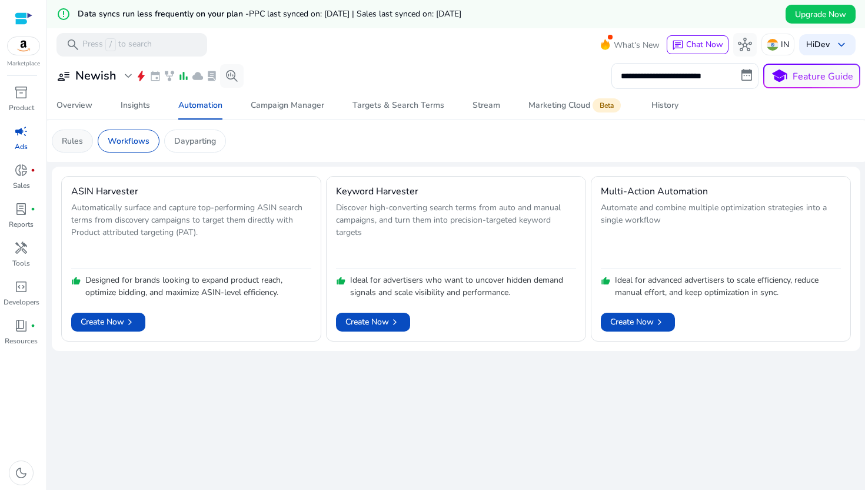
click at [74, 135] on p "Rules" at bounding box center [72, 141] width 21 height 12
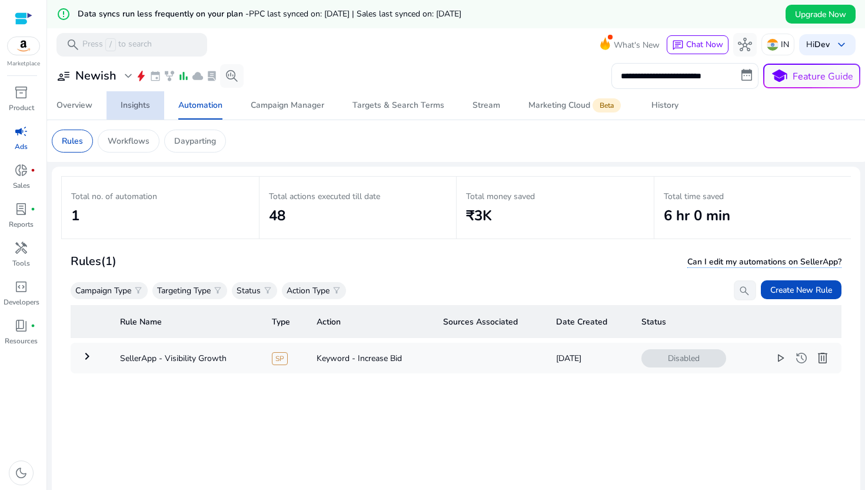
click at [143, 102] on div "Insights" at bounding box center [135, 105] width 29 height 8
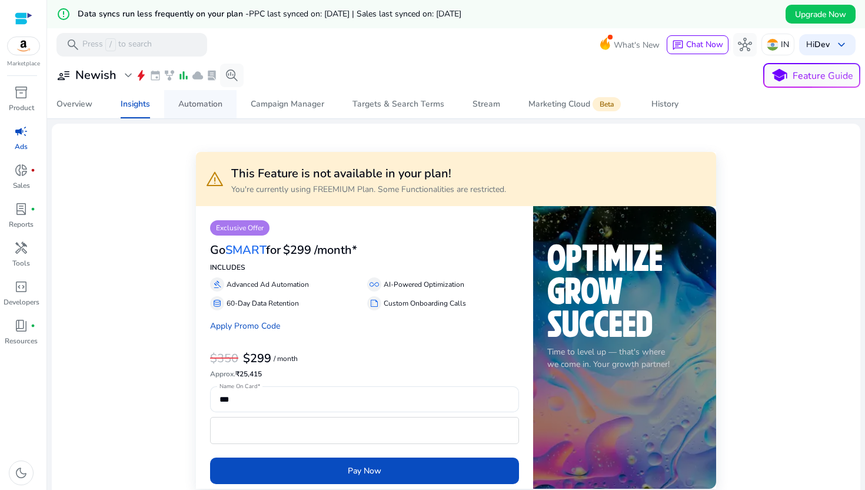
click at [216, 111] on span "Automation" at bounding box center [200, 104] width 44 height 28
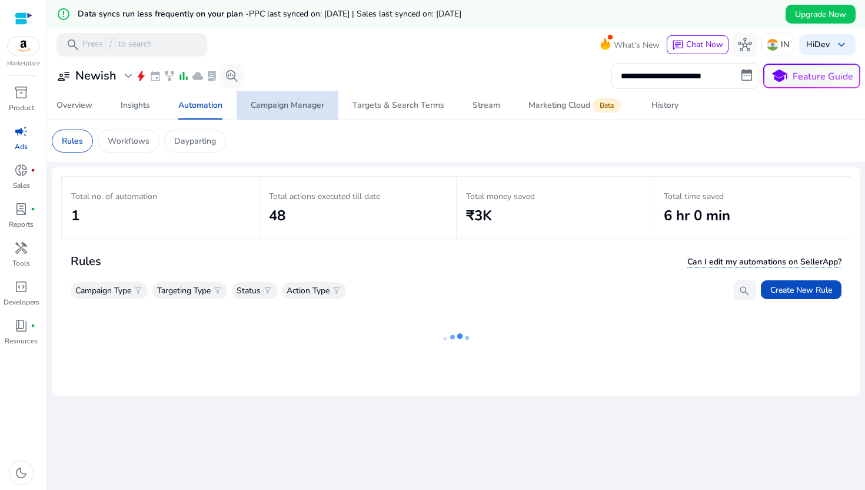
click at [275, 113] on span "Campaign Manager" at bounding box center [288, 105] width 74 height 28
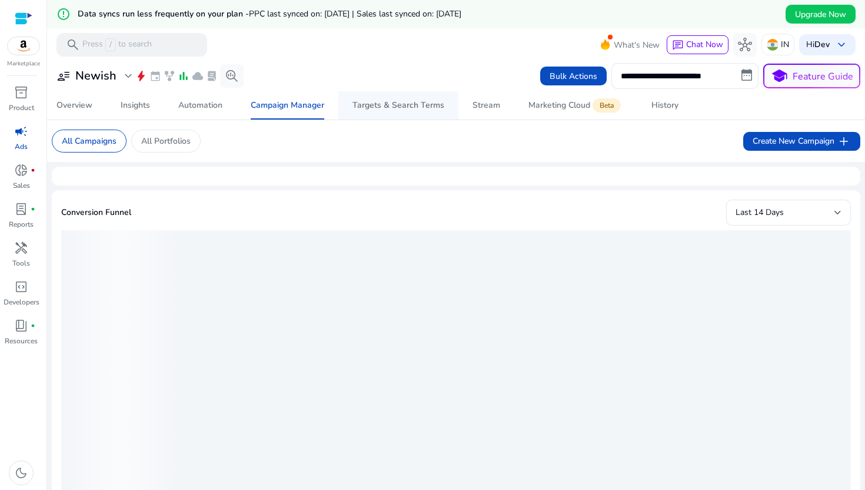
click at [365, 107] on div "Targets & Search Terms" at bounding box center [399, 105] width 92 height 8
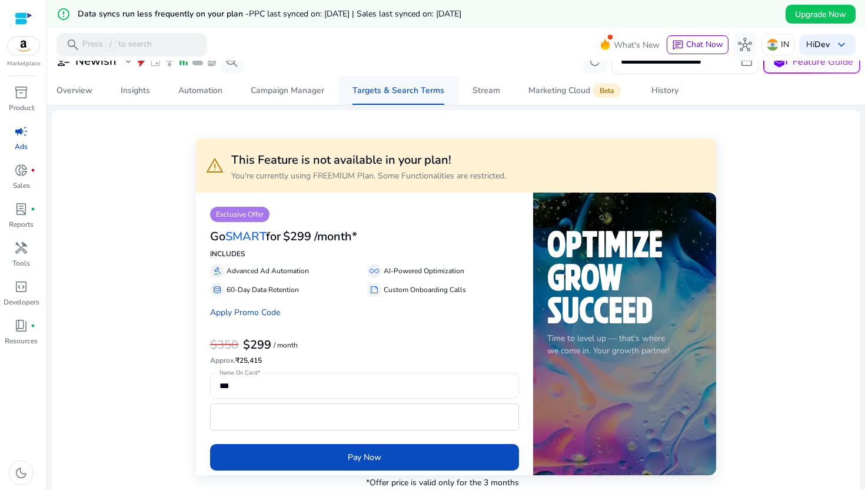
scroll to position [7, 0]
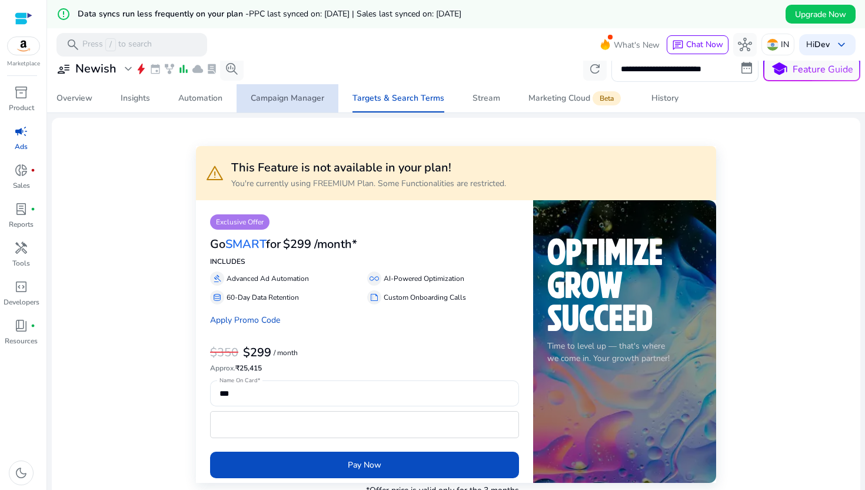
click at [295, 104] on span "Campaign Manager" at bounding box center [288, 98] width 74 height 28
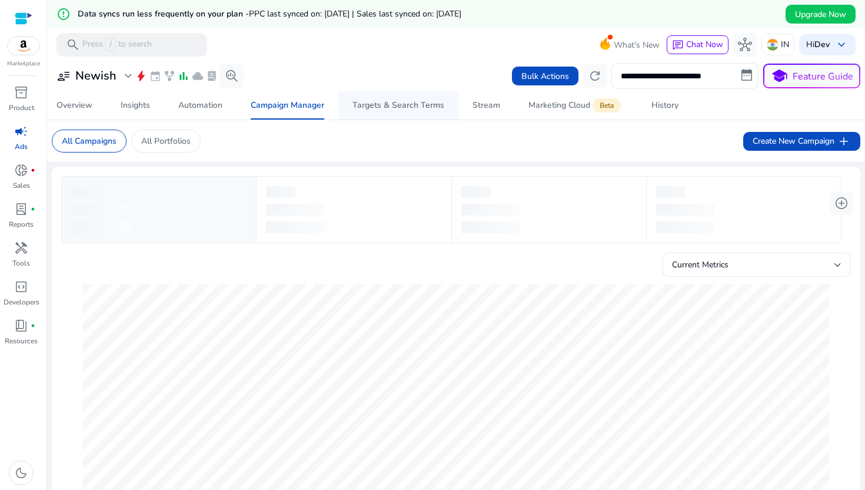
click at [371, 96] on span "Targets & Search Terms" at bounding box center [399, 105] width 92 height 28
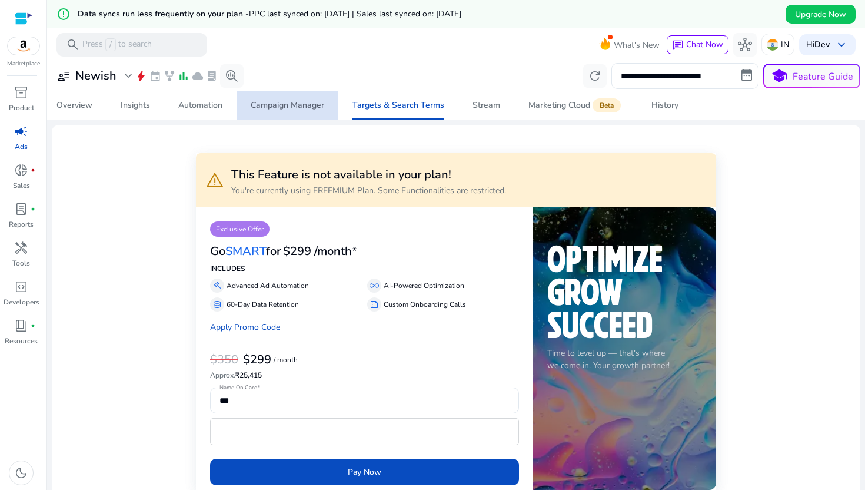
click at [316, 115] on span "Campaign Manager" at bounding box center [288, 105] width 74 height 28
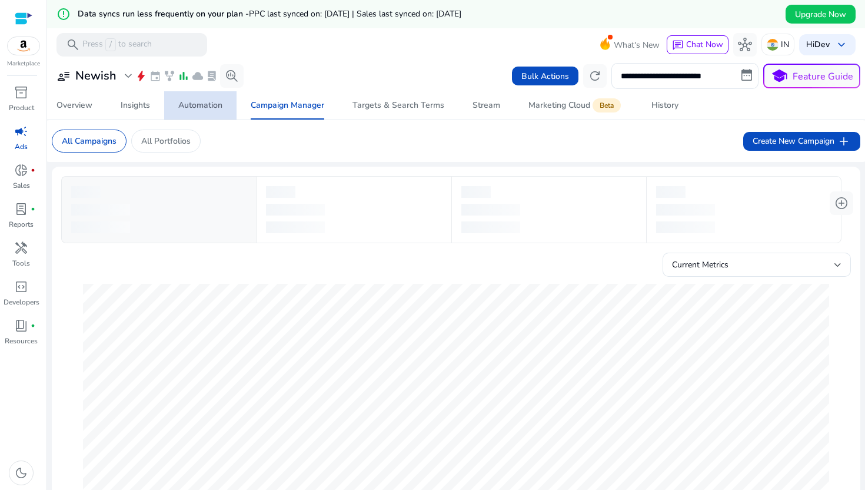
click at [204, 108] on div "Automation" at bounding box center [200, 105] width 44 height 8
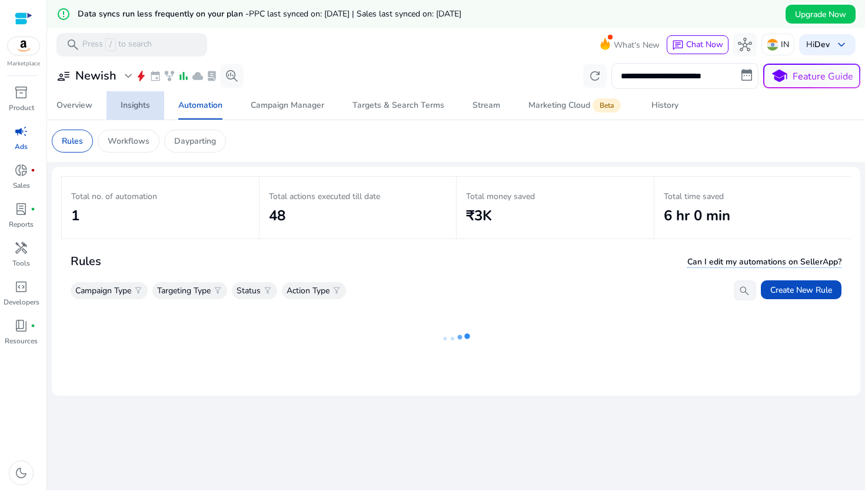
click at [134, 107] on div "Insights" at bounding box center [135, 105] width 29 height 8
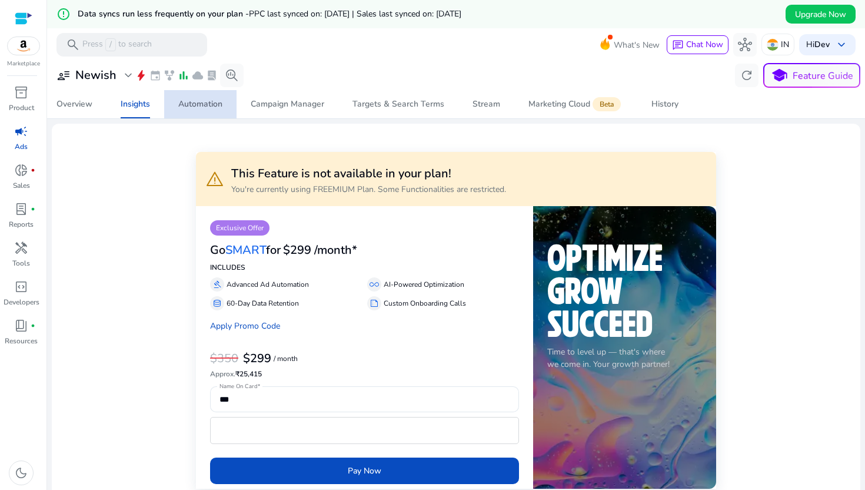
click at [187, 106] on div "Automation" at bounding box center [200, 104] width 44 height 8
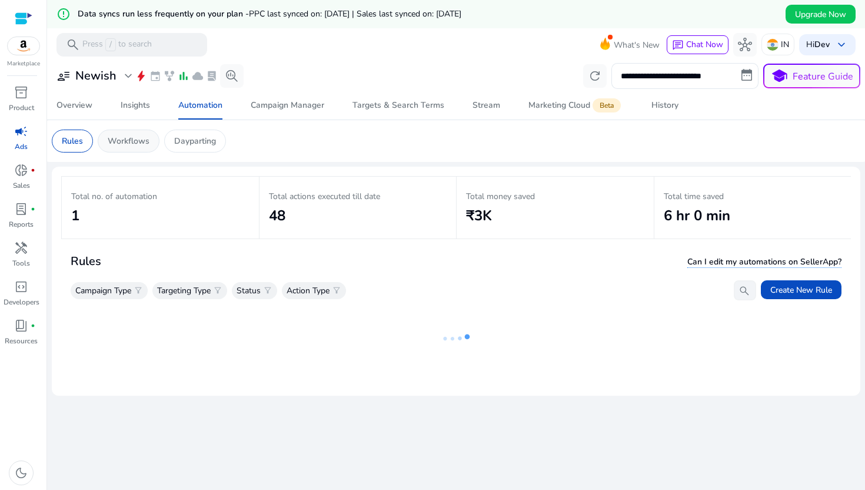
click at [150, 145] on div "Workflows" at bounding box center [129, 140] width 62 height 23
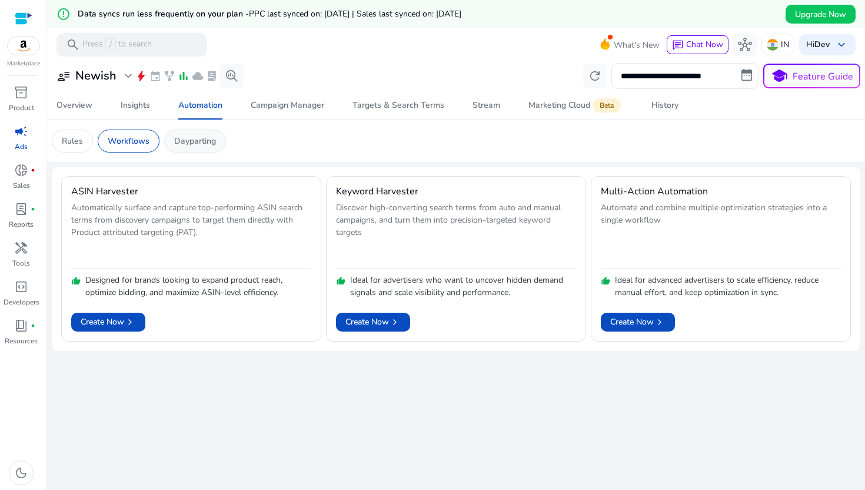
click at [207, 144] on p "Dayparting" at bounding box center [195, 141] width 42 height 12
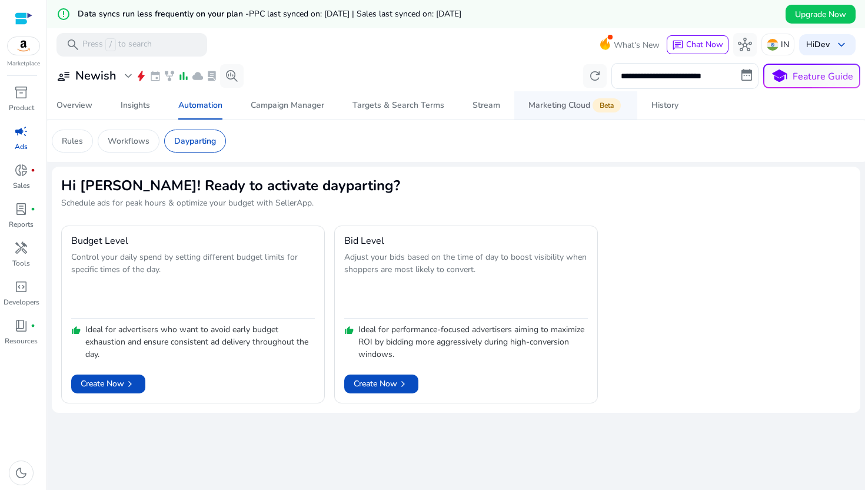
click at [576, 109] on div "Marketing Cloud Beta" at bounding box center [576, 105] width 95 height 9
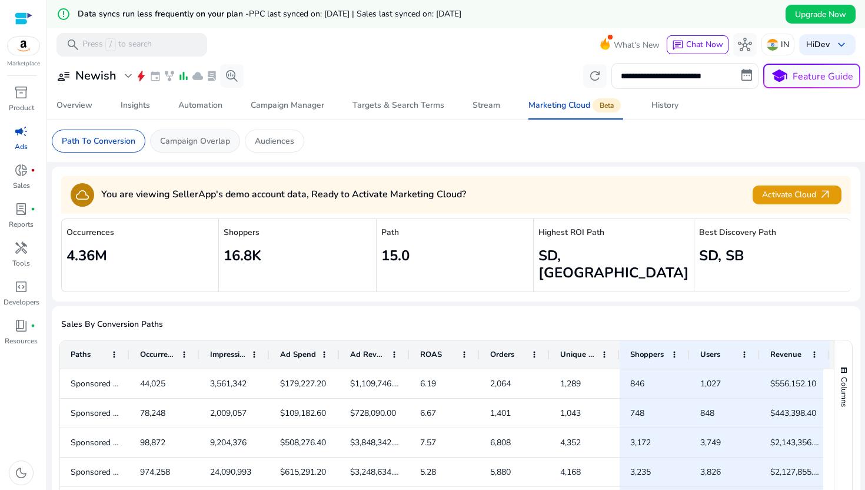
click at [195, 146] on p "Campaign Overlap" at bounding box center [195, 141] width 70 height 12
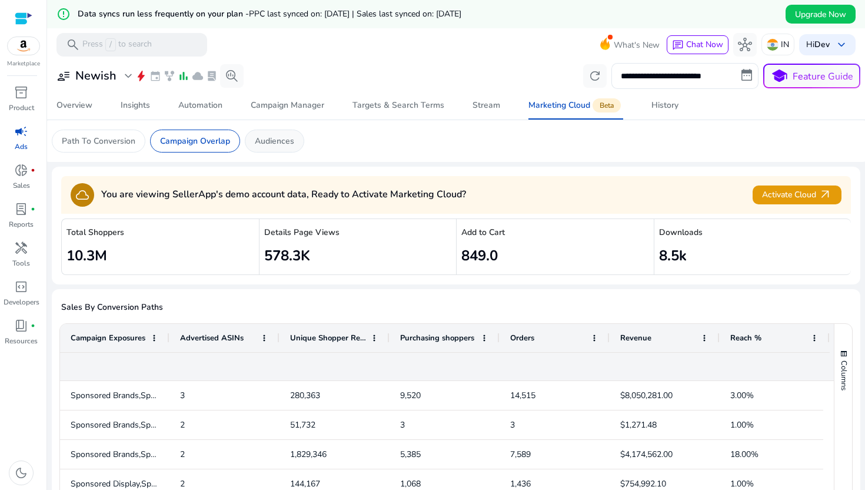
click at [268, 140] on p "Audiences" at bounding box center [274, 141] width 39 height 12
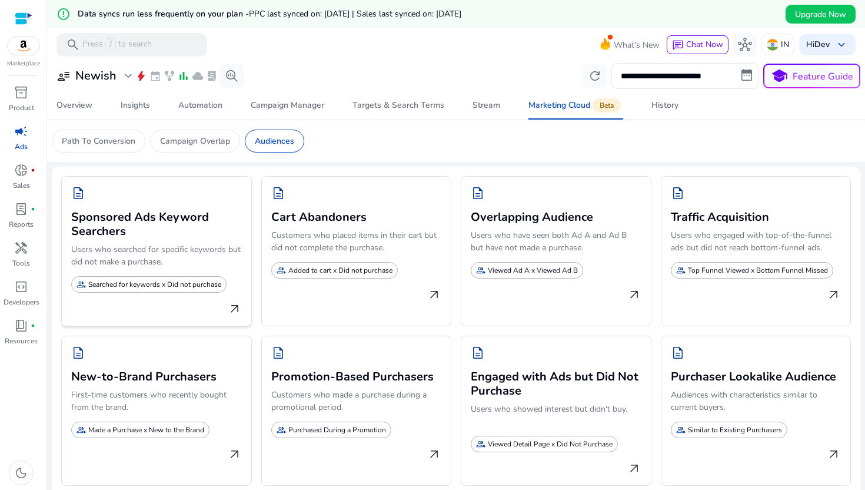
scroll to position [28, 0]
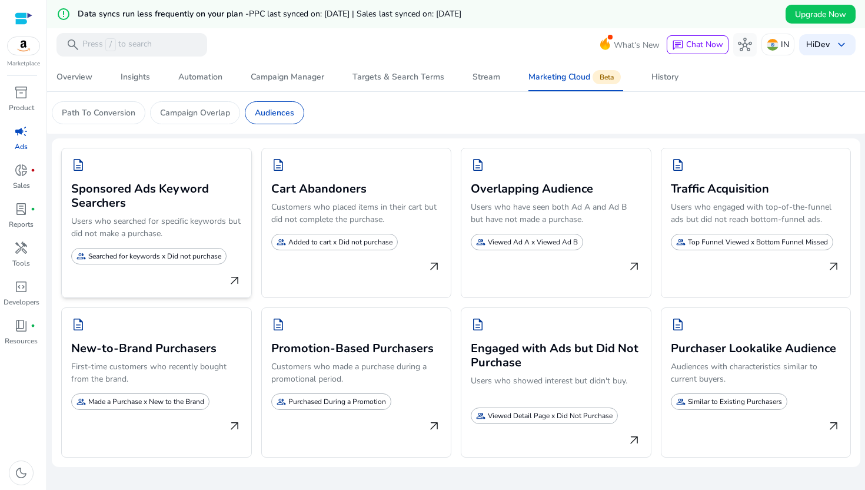
click at [193, 197] on h3 "Sponsored Ads Keyword Searchers" at bounding box center [156, 195] width 171 height 31
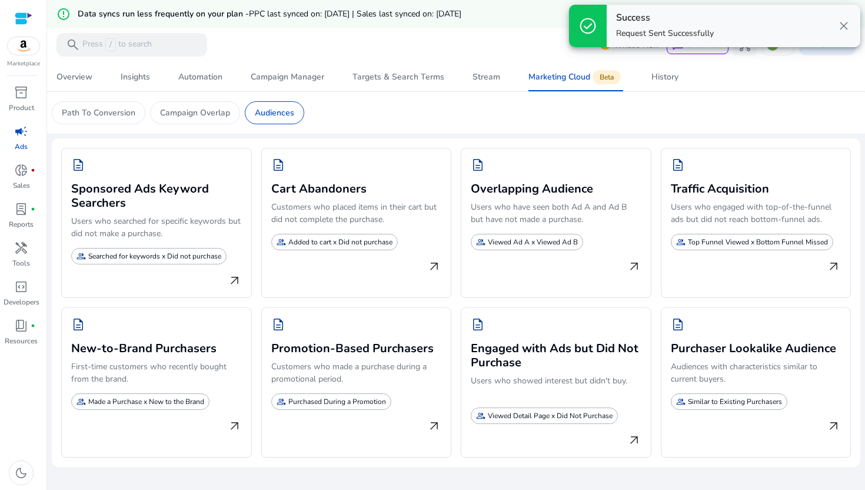
click at [844, 22] on span "close" at bounding box center [844, 26] width 14 height 14
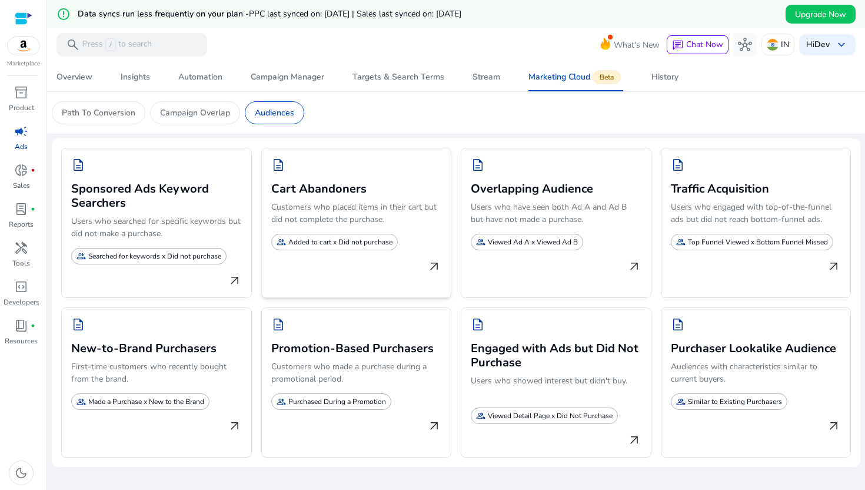
click at [436, 211] on p "Customers who placed items in their cart but did not complete the purchase." at bounding box center [356, 215] width 171 height 29
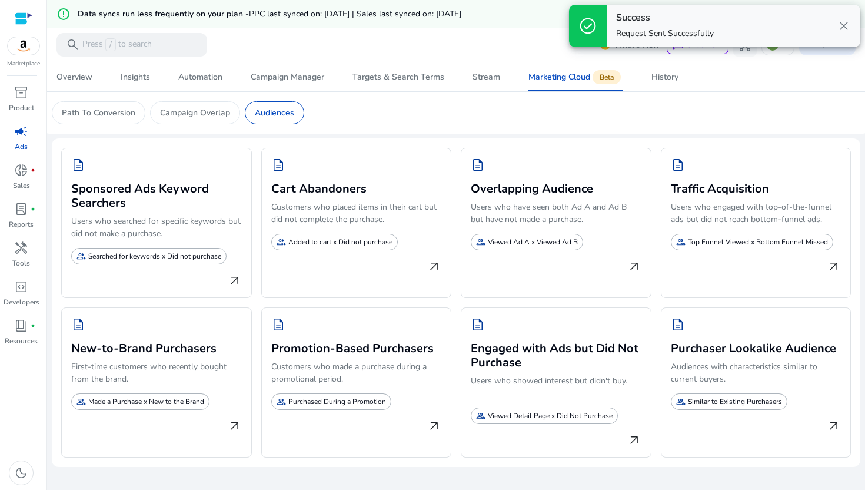
click at [842, 27] on span "close" at bounding box center [844, 26] width 14 height 14
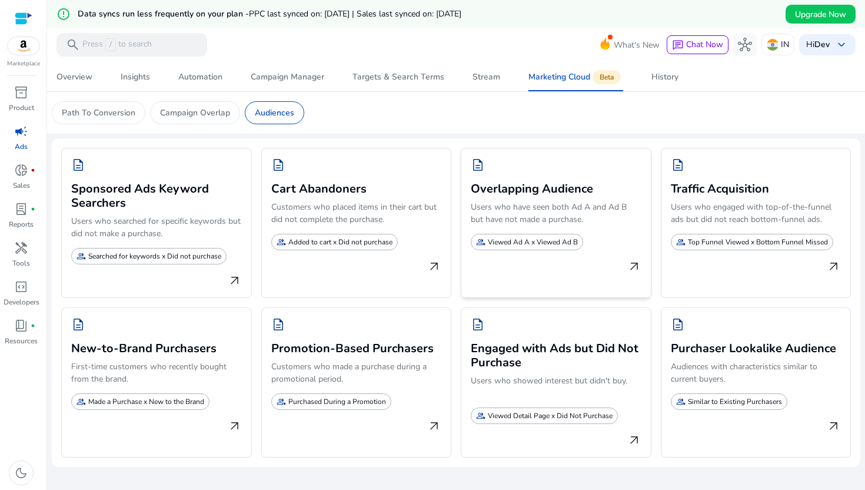
scroll to position [0, 0]
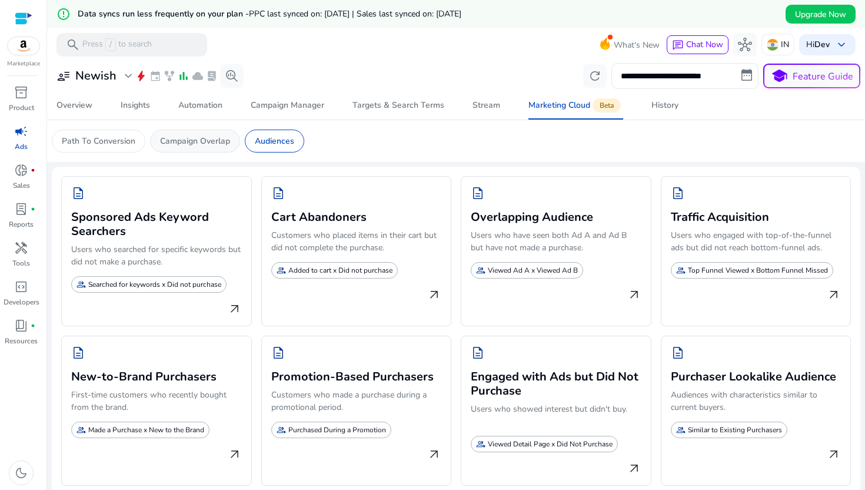
click at [214, 139] on p "Campaign Overlap" at bounding box center [195, 141] width 70 height 12
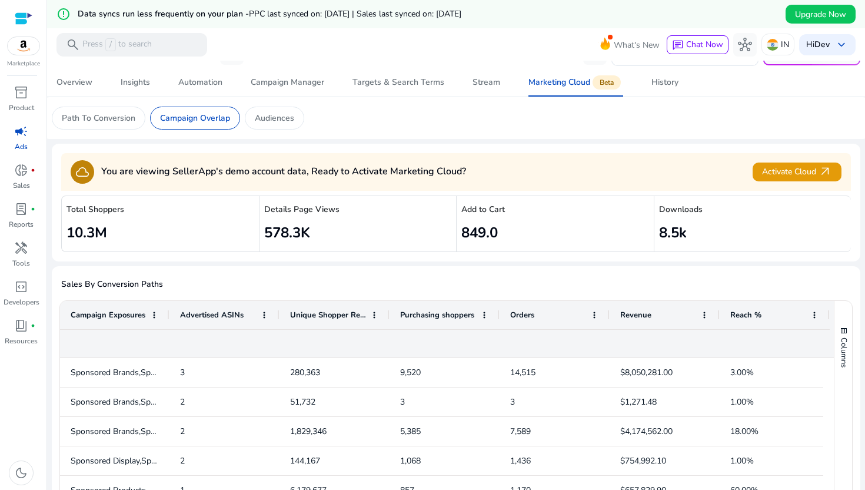
scroll to position [21, 0]
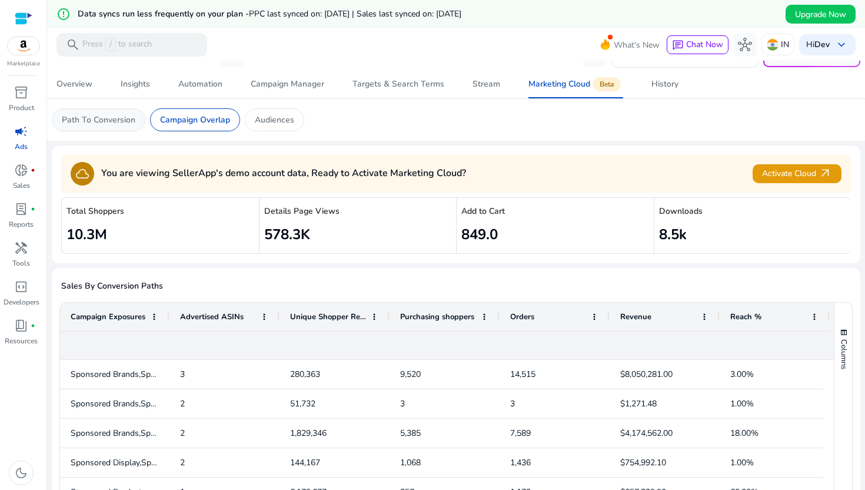
click at [111, 121] on p "Path To Conversion" at bounding box center [99, 120] width 74 height 12
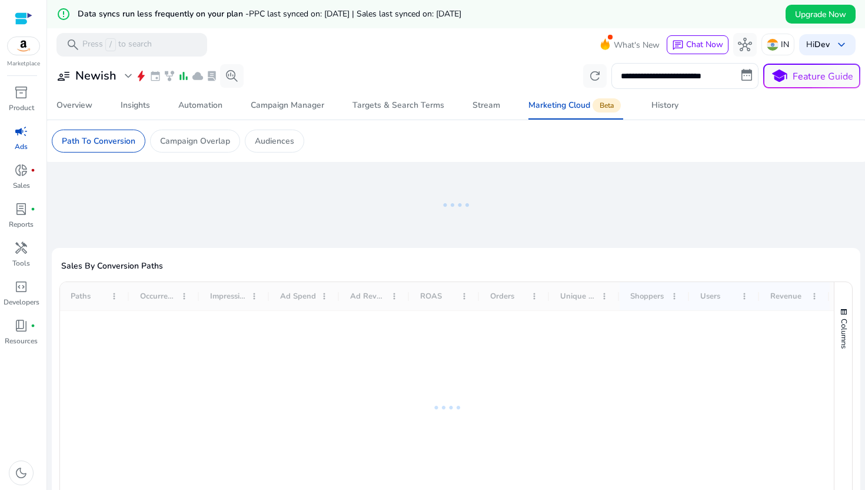
scroll to position [7, 0]
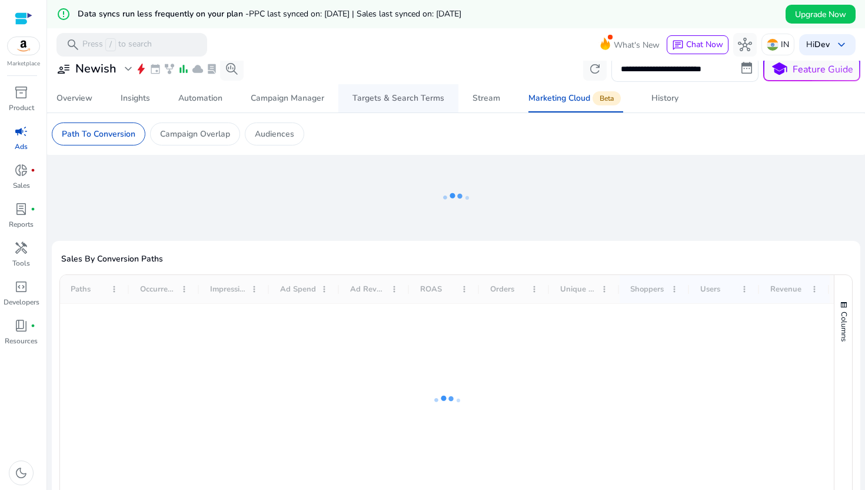
click at [376, 97] on div "Targets & Search Terms" at bounding box center [399, 98] width 92 height 8
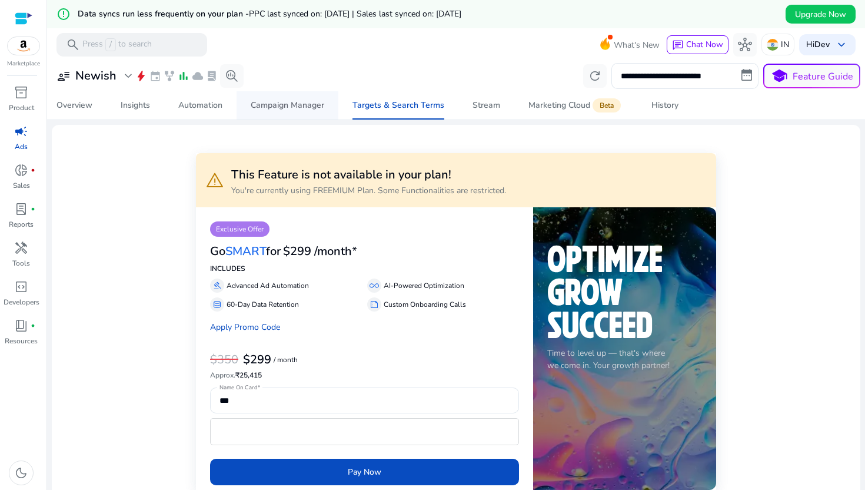
click at [301, 106] on div "Campaign Manager" at bounding box center [288, 105] width 74 height 8
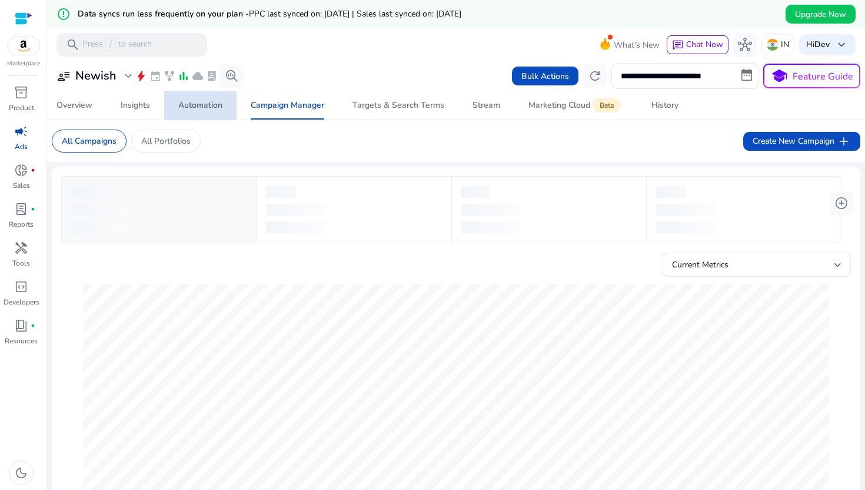
click at [208, 103] on div "Automation" at bounding box center [200, 105] width 44 height 8
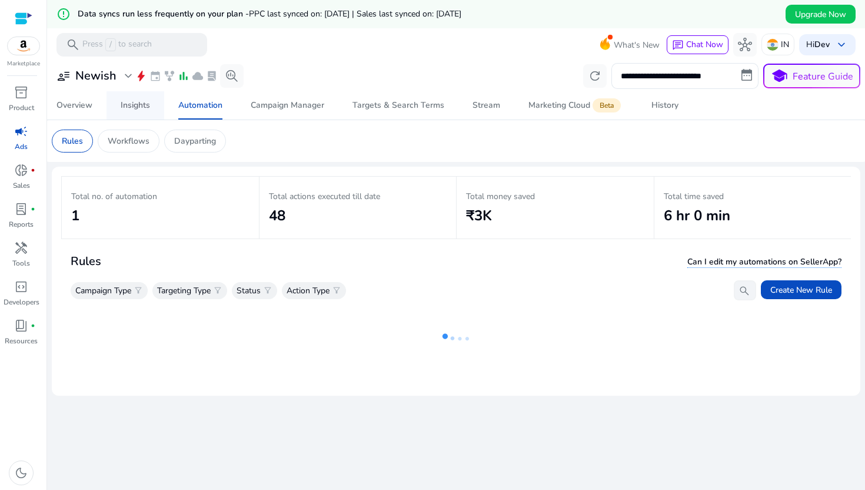
click at [146, 105] on div "Insights" at bounding box center [135, 105] width 29 height 8
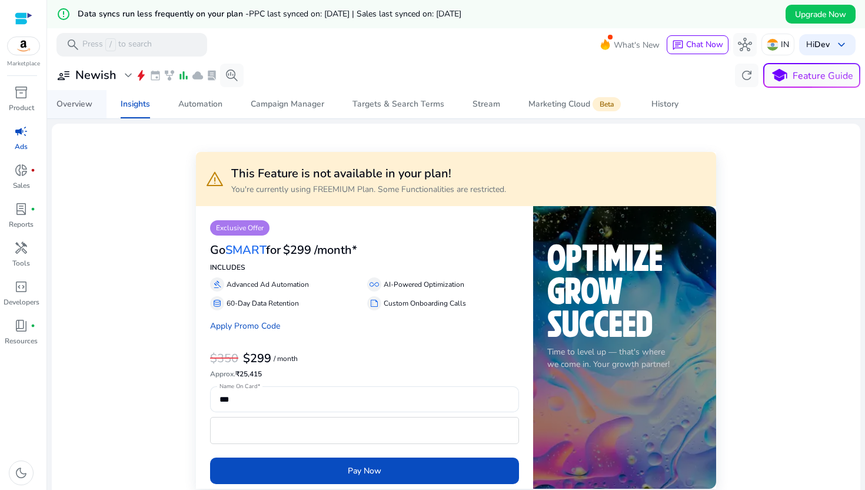
click at [72, 107] on div "Overview" at bounding box center [75, 104] width 36 height 8
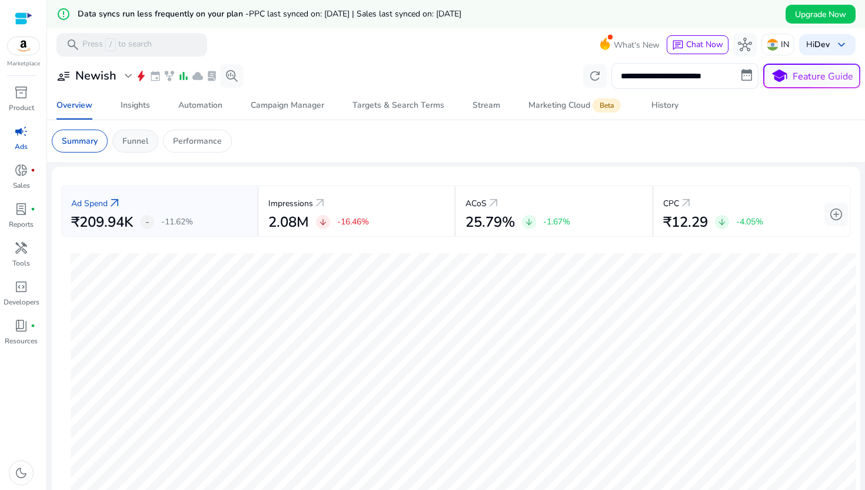
click at [135, 141] on p "Funnel" at bounding box center [135, 141] width 26 height 12
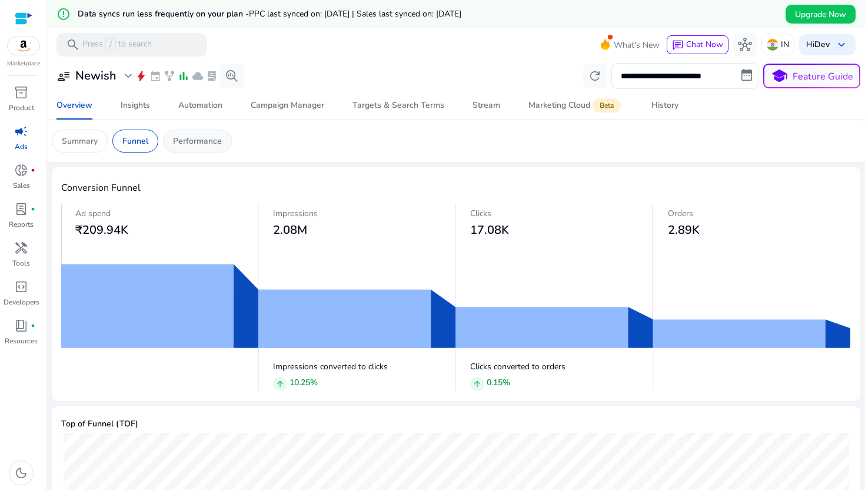
click at [184, 141] on p "Performance" at bounding box center [197, 141] width 49 height 12
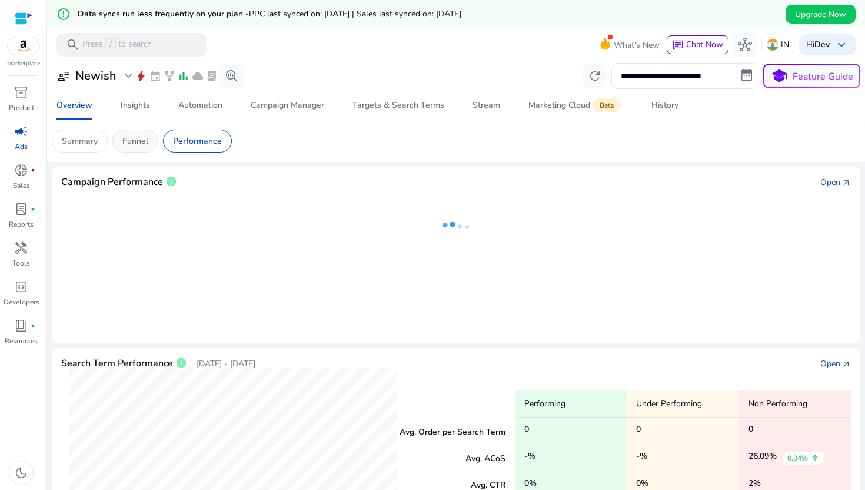
click at [156, 141] on div "Funnel" at bounding box center [135, 140] width 46 height 23
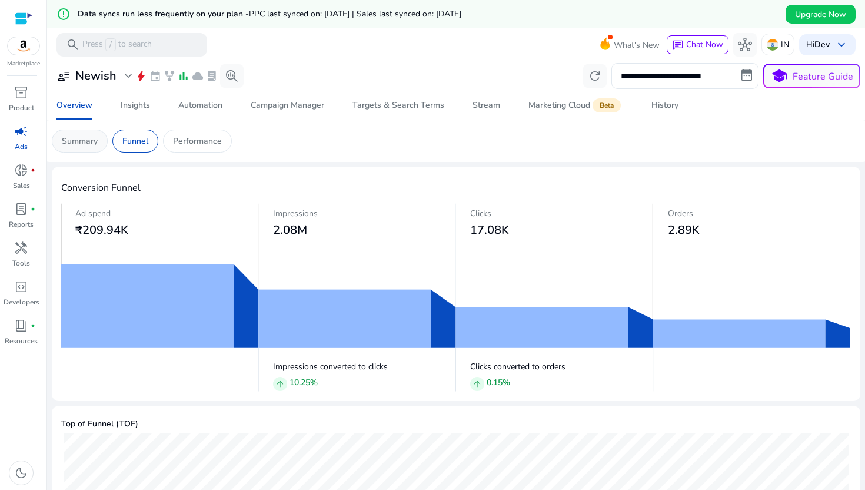
click at [87, 141] on p "Summary" at bounding box center [80, 141] width 36 height 12
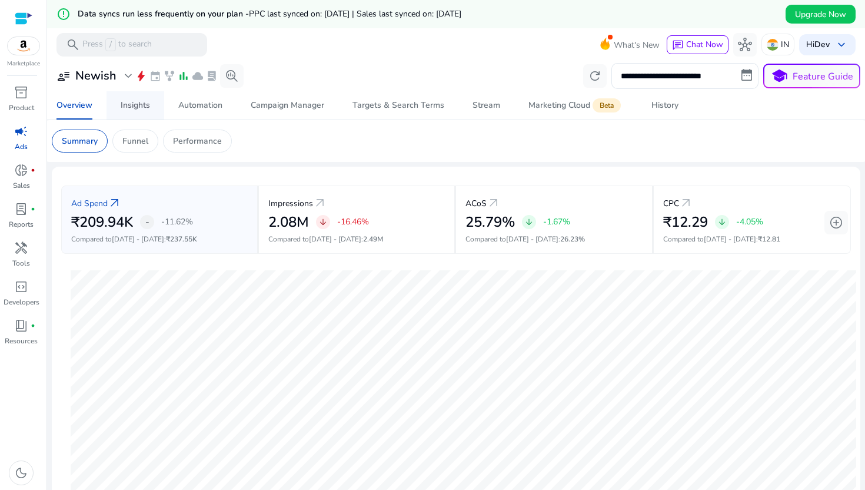
click at [123, 104] on div "Insights" at bounding box center [135, 105] width 29 height 8
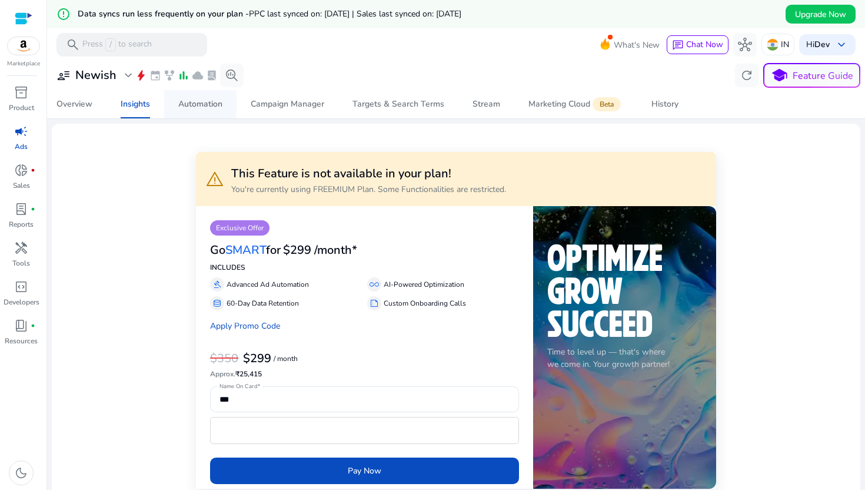
click at [192, 110] on span "Automation" at bounding box center [200, 104] width 44 height 28
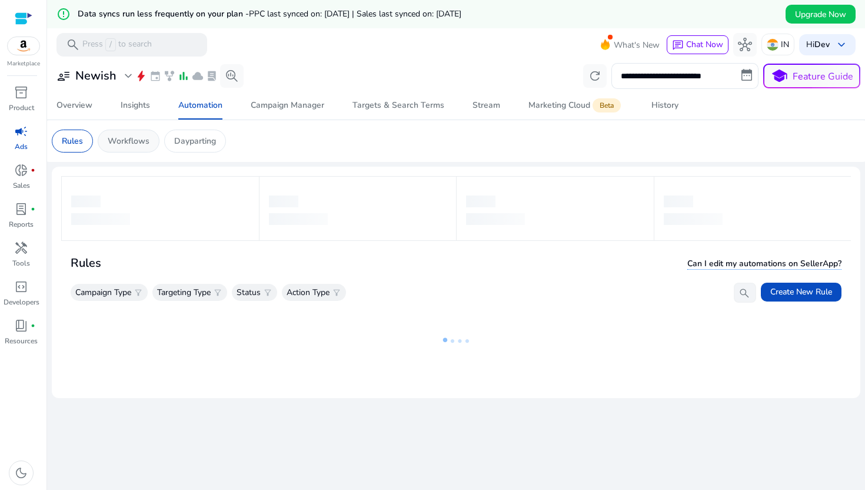
click at [148, 152] on div "Workflows" at bounding box center [129, 140] width 62 height 23
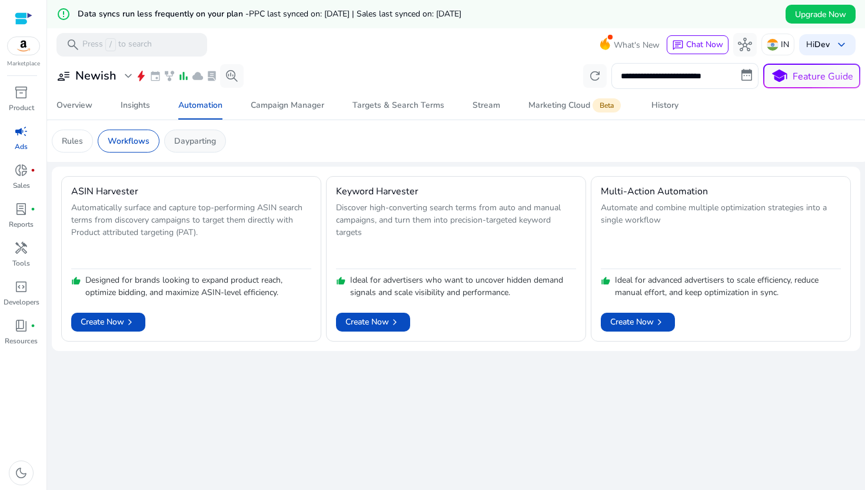
click at [198, 145] on p "Dayparting" at bounding box center [195, 141] width 42 height 12
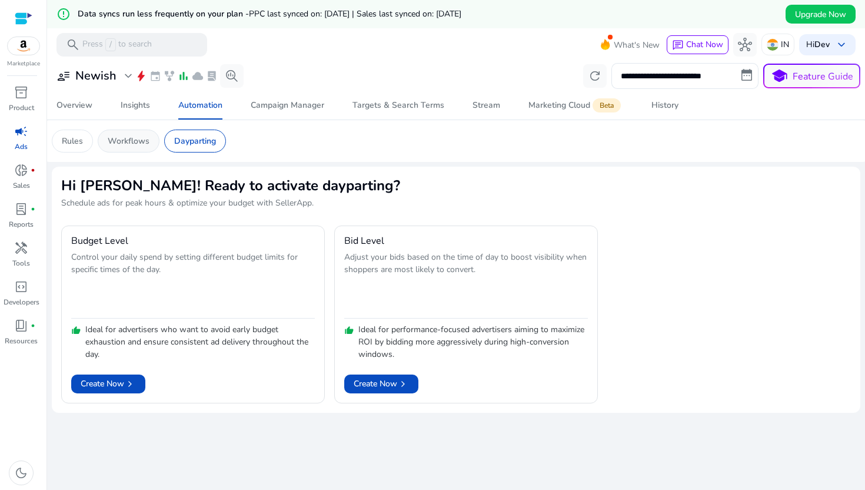
click at [140, 144] on p "Workflows" at bounding box center [129, 141] width 42 height 12
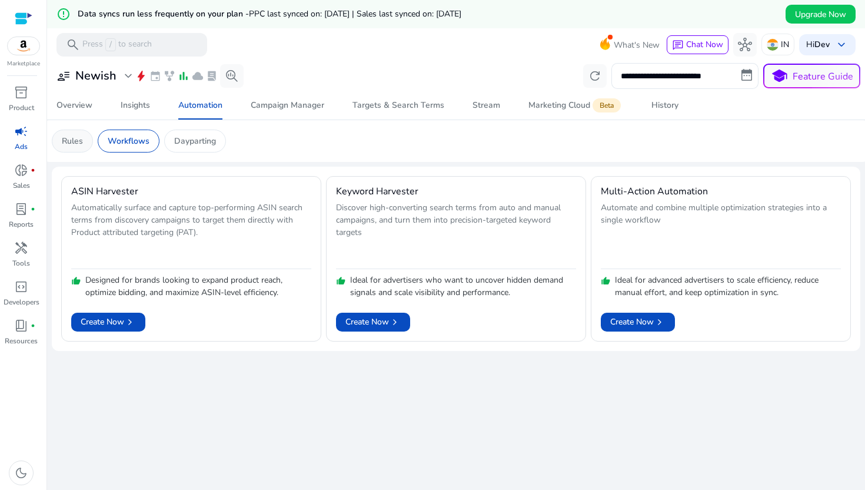
click at [63, 134] on div "Rules" at bounding box center [72, 140] width 41 height 23
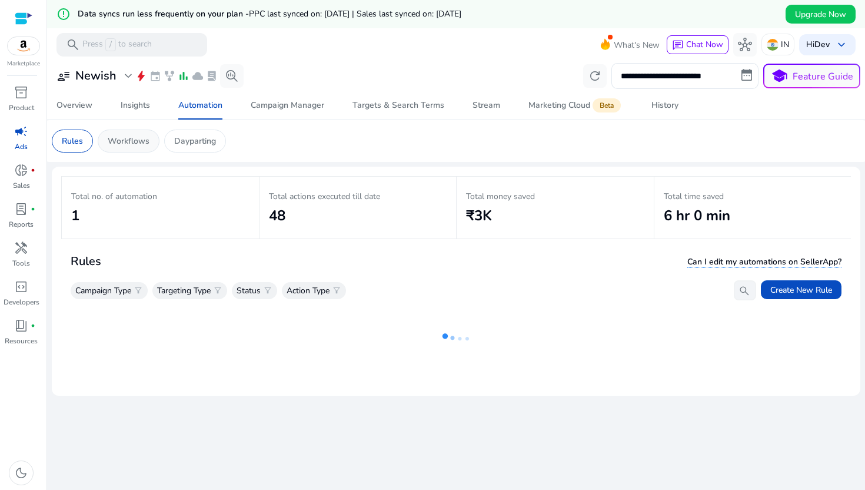
click at [124, 135] on p "Workflows" at bounding box center [129, 141] width 42 height 12
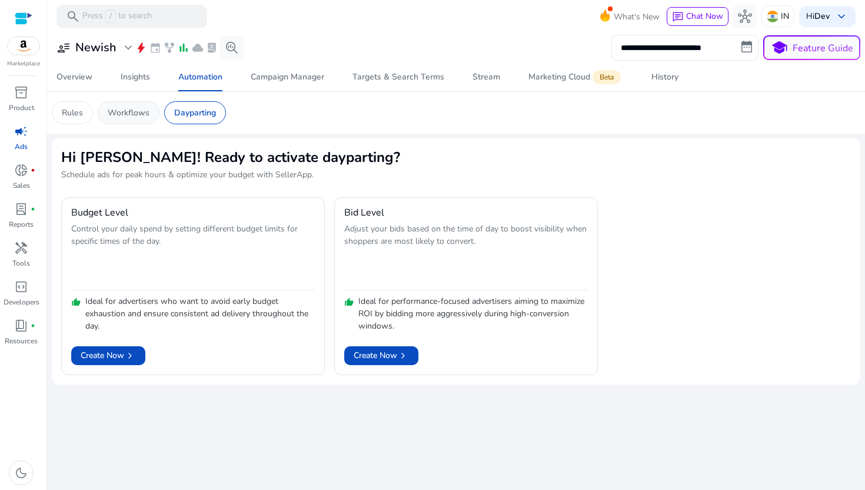
click at [137, 104] on div "Workflows" at bounding box center [129, 112] width 62 height 23
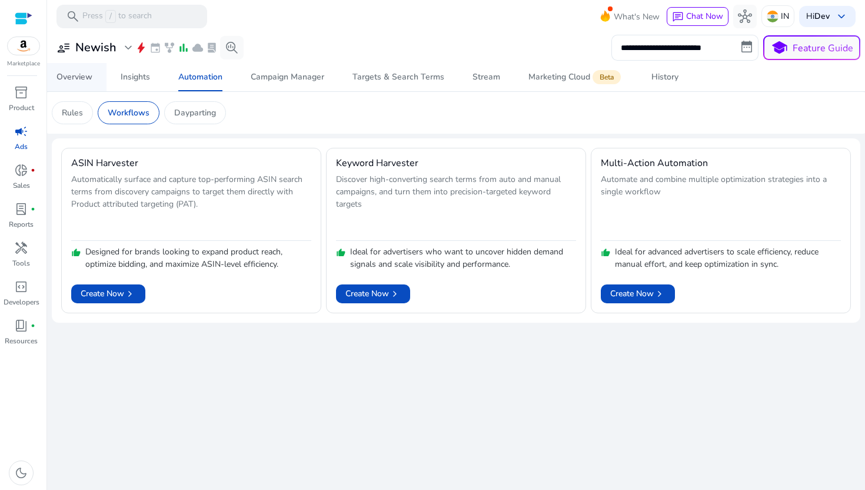
click at [76, 91] on span "Overview" at bounding box center [75, 77] width 36 height 28
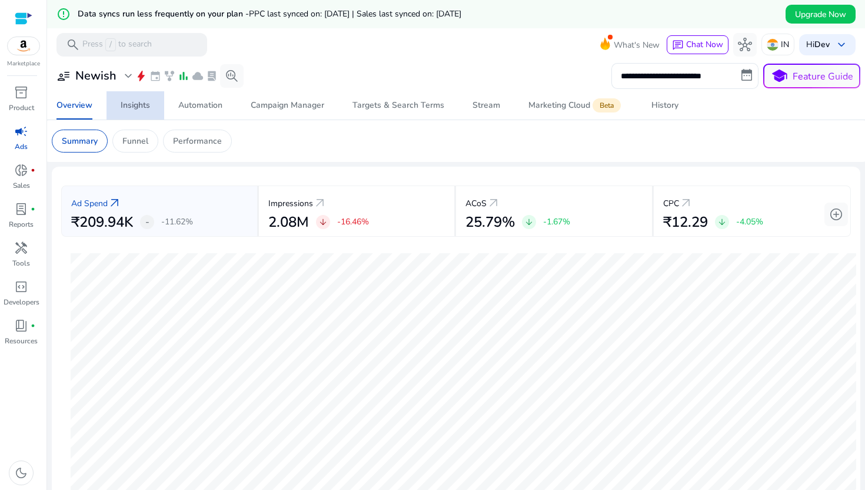
click at [147, 101] on div "Insights" at bounding box center [135, 105] width 29 height 8
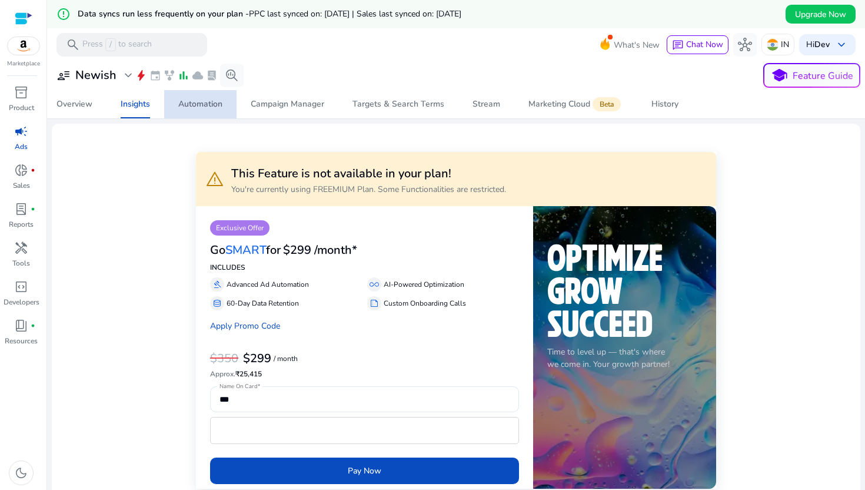
click at [212, 108] on div "Automation" at bounding box center [200, 104] width 44 height 8
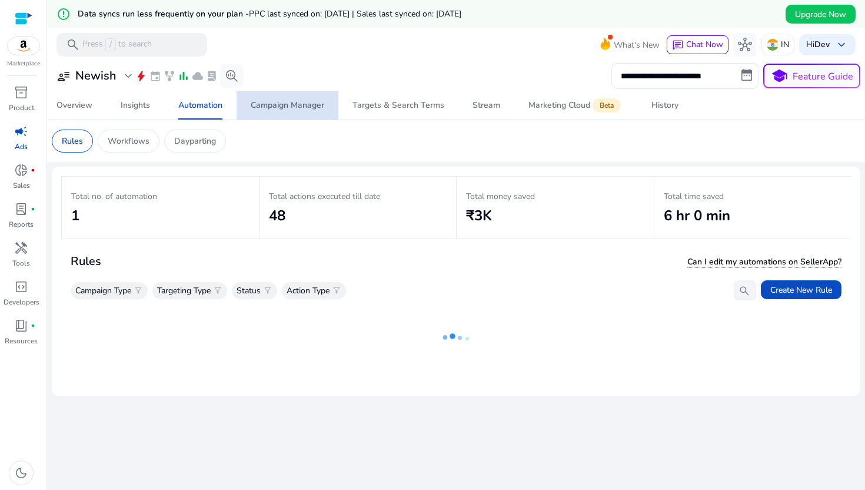
click at [287, 103] on div "Campaign Manager" at bounding box center [288, 105] width 74 height 8
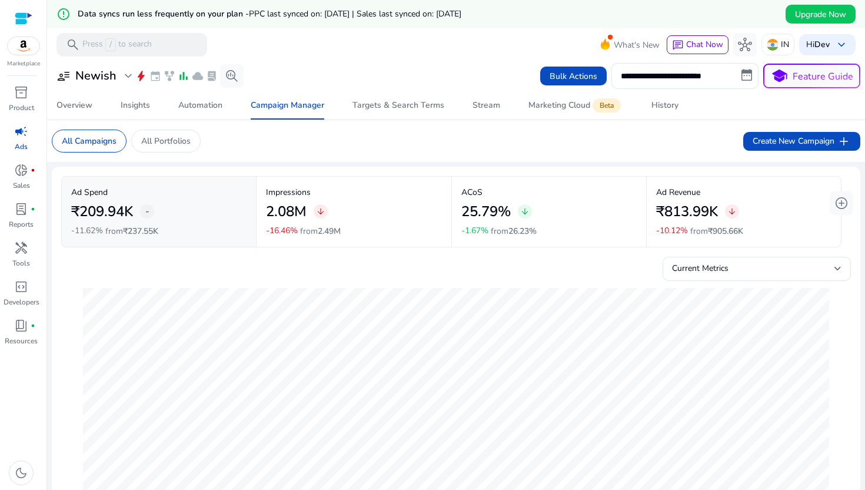
click at [277, 180] on mat-card "Impressions 2.08M arrow_downward -16.46% from 2.49M" at bounding box center [354, 212] width 194 height 70
click at [199, 115] on span "Automation" at bounding box center [200, 105] width 44 height 28
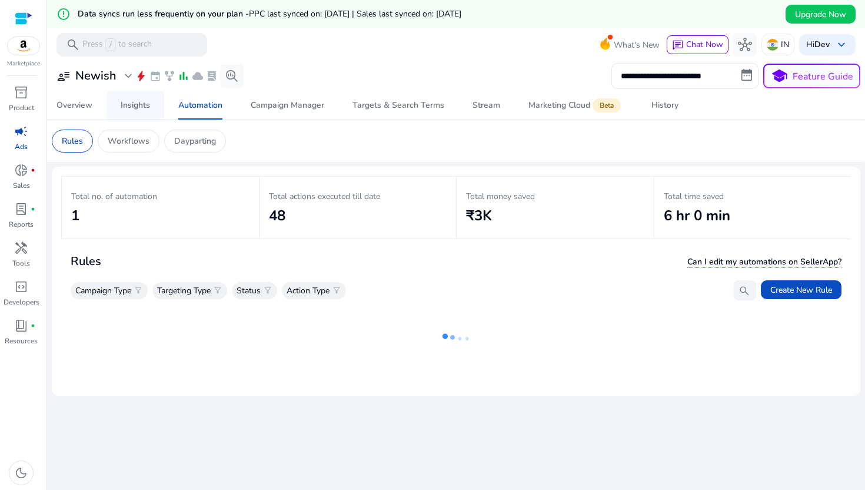
click at [129, 115] on span "Insights" at bounding box center [135, 105] width 29 height 28
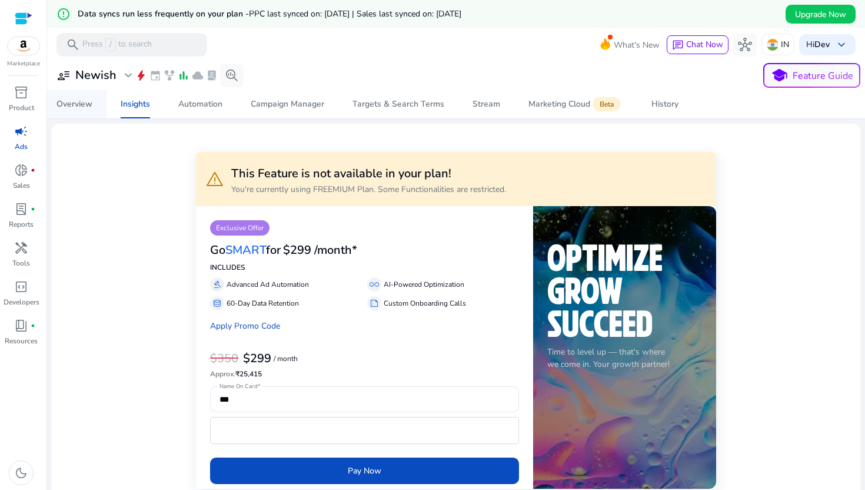
click at [81, 114] on span "Overview" at bounding box center [75, 104] width 36 height 28
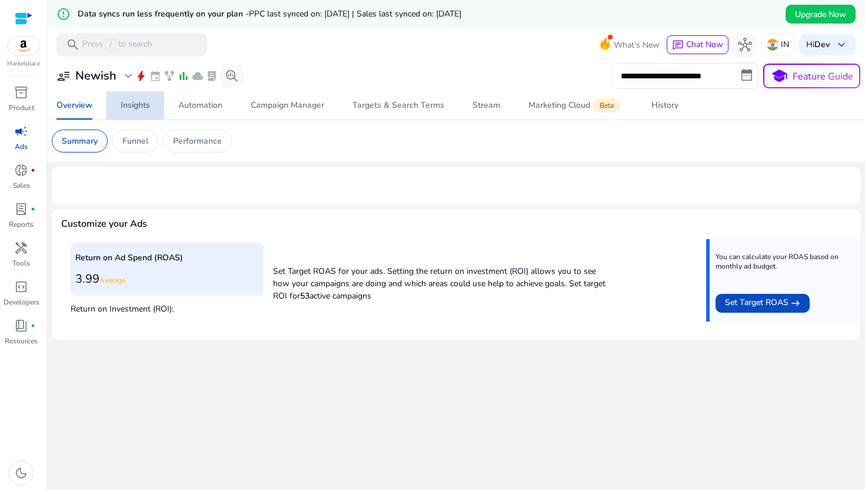
click at [129, 106] on div "Insights" at bounding box center [135, 105] width 29 height 8
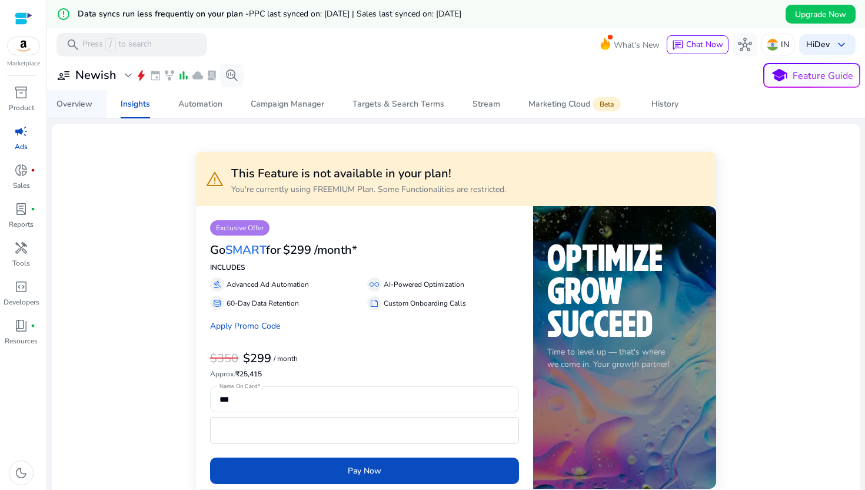
click at [78, 111] on span "Overview" at bounding box center [75, 104] width 36 height 28
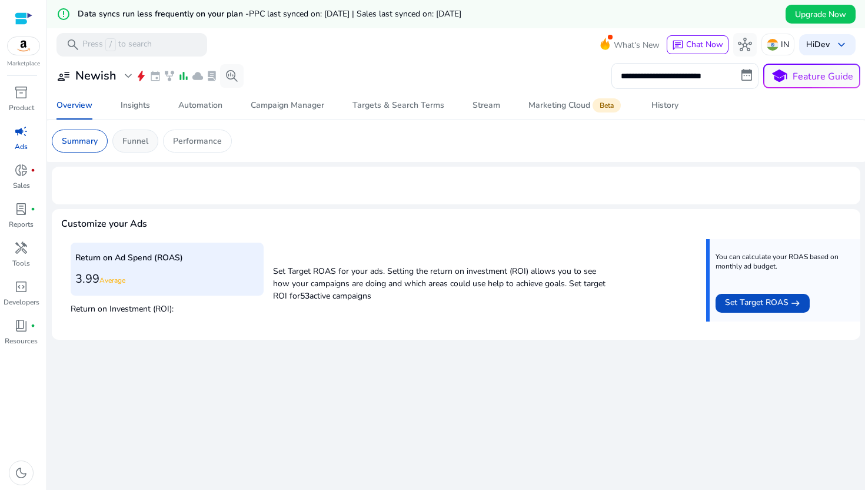
click at [119, 145] on div "Funnel" at bounding box center [135, 140] width 46 height 23
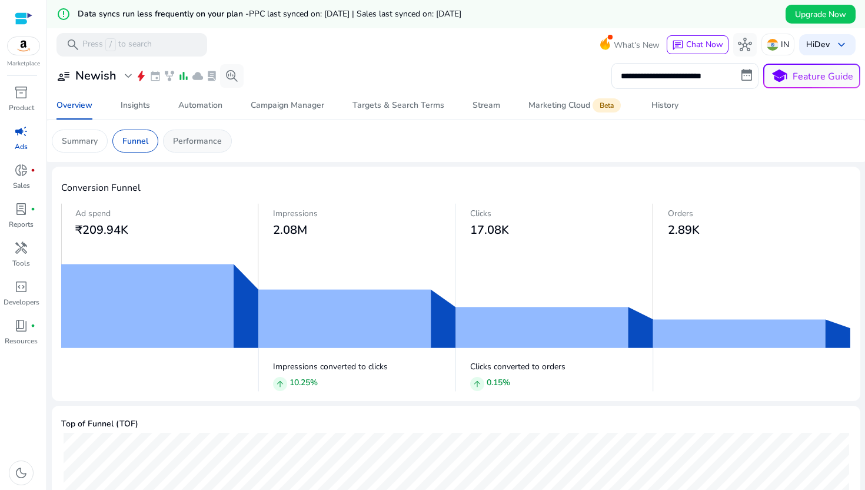
click at [177, 138] on p "Performance" at bounding box center [197, 141] width 49 height 12
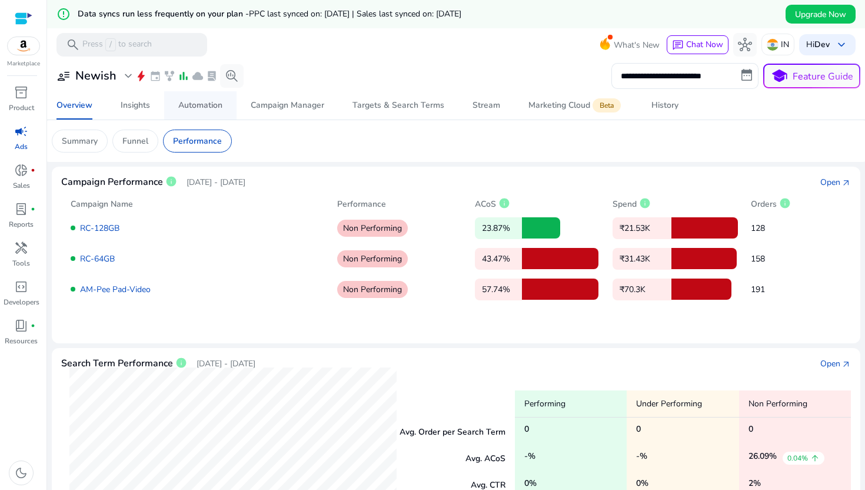
click at [217, 101] on div "Automation" at bounding box center [200, 105] width 44 height 8
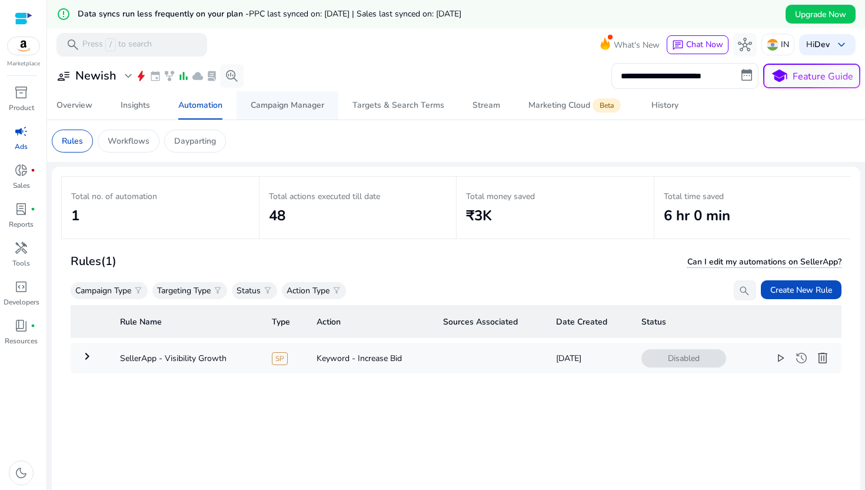
click at [298, 92] on span "Campaign Manager" at bounding box center [288, 105] width 74 height 28
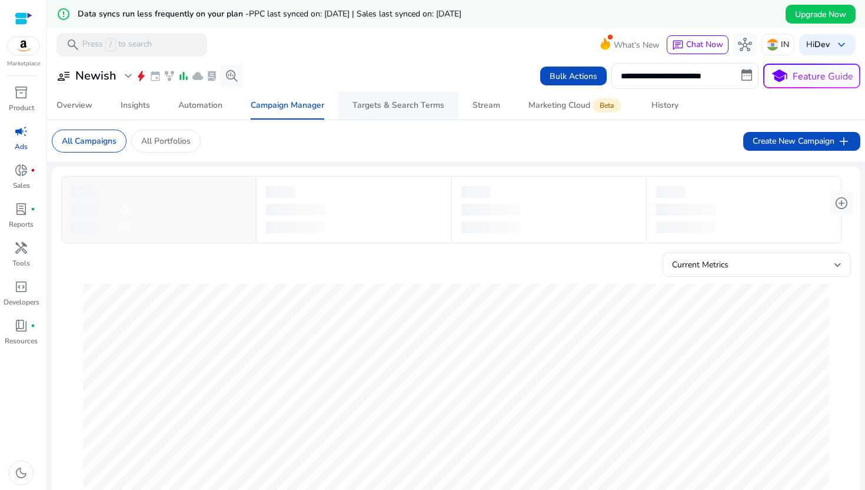
click at [395, 109] on div "Targets & Search Terms" at bounding box center [399, 105] width 92 height 8
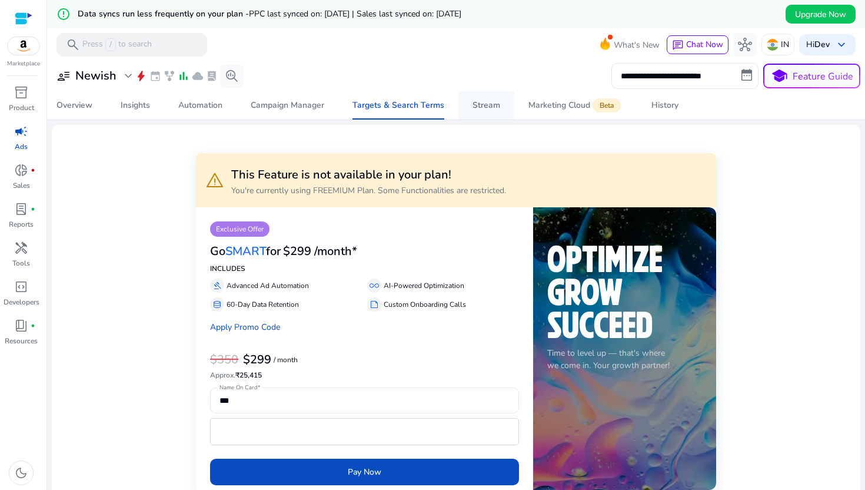
click at [492, 101] on div "Stream" at bounding box center [487, 105] width 28 height 8
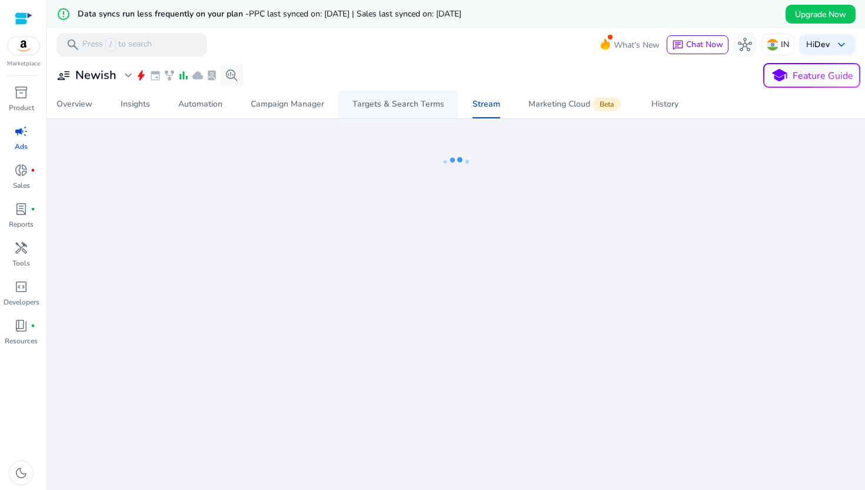
click at [397, 114] on span "Targets & Search Terms" at bounding box center [399, 104] width 92 height 28
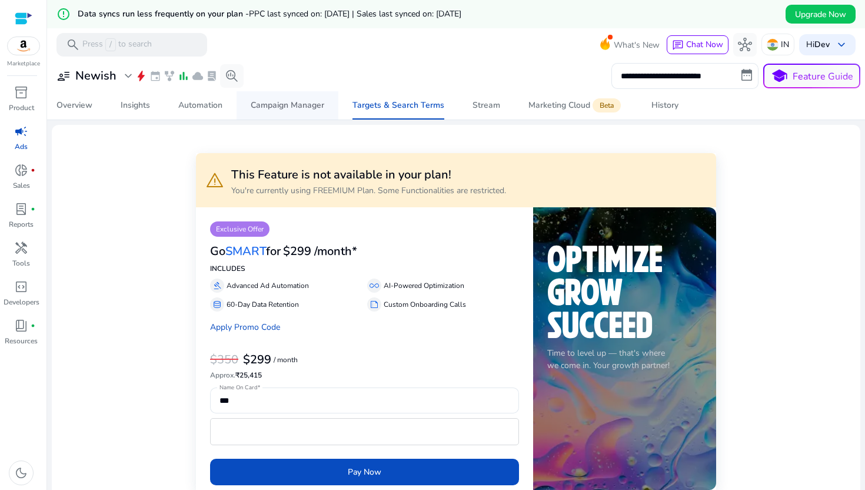
click at [311, 111] on span "Campaign Manager" at bounding box center [288, 105] width 74 height 28
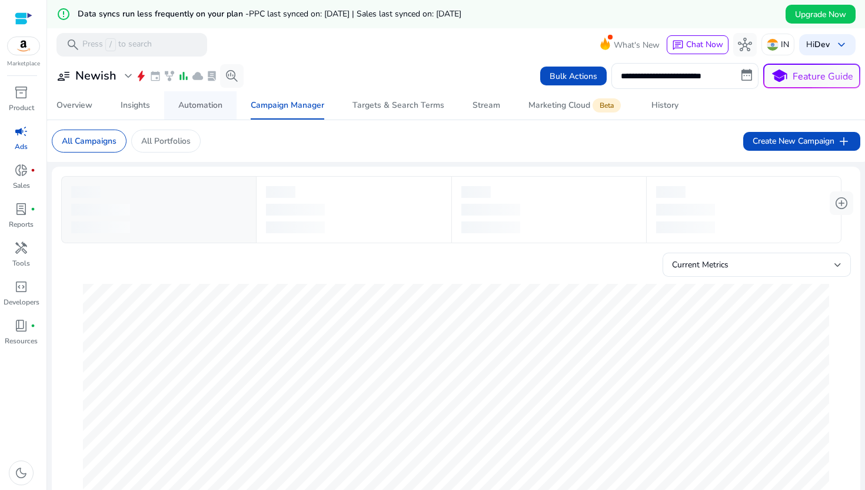
click at [170, 104] on link "Automation" at bounding box center [200, 105] width 72 height 28
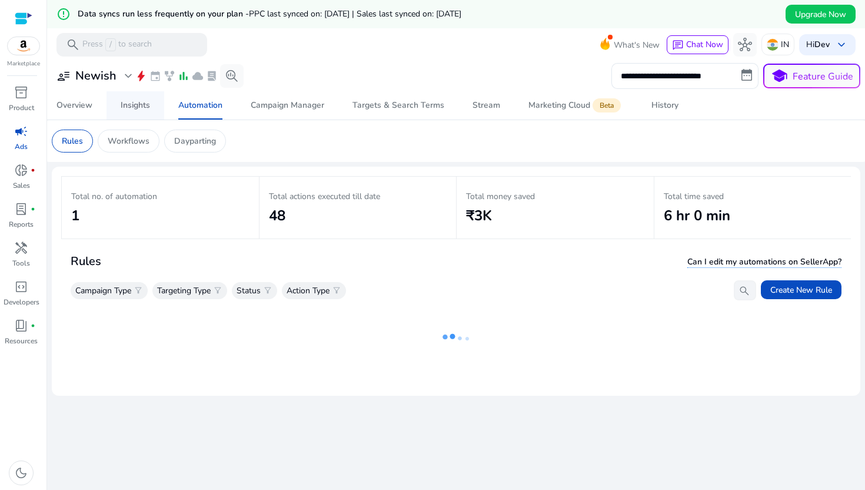
click at [129, 112] on span "Insights" at bounding box center [135, 105] width 29 height 28
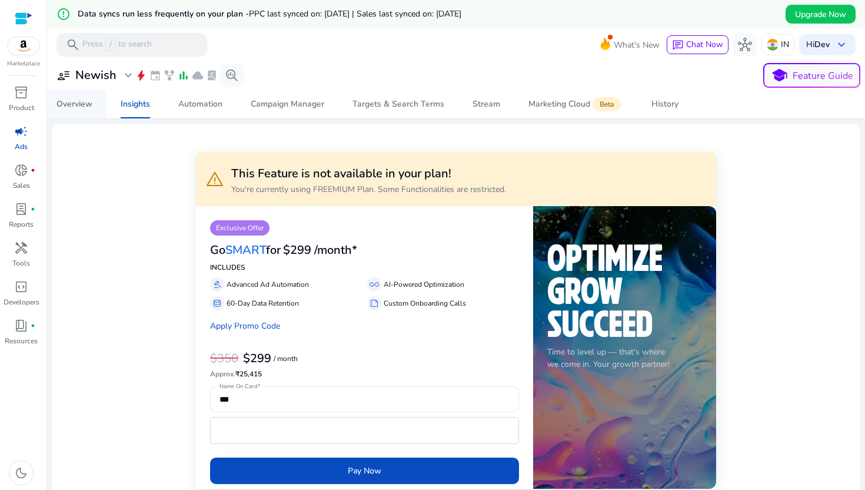
click at [91, 112] on span "Overview" at bounding box center [75, 104] width 36 height 28
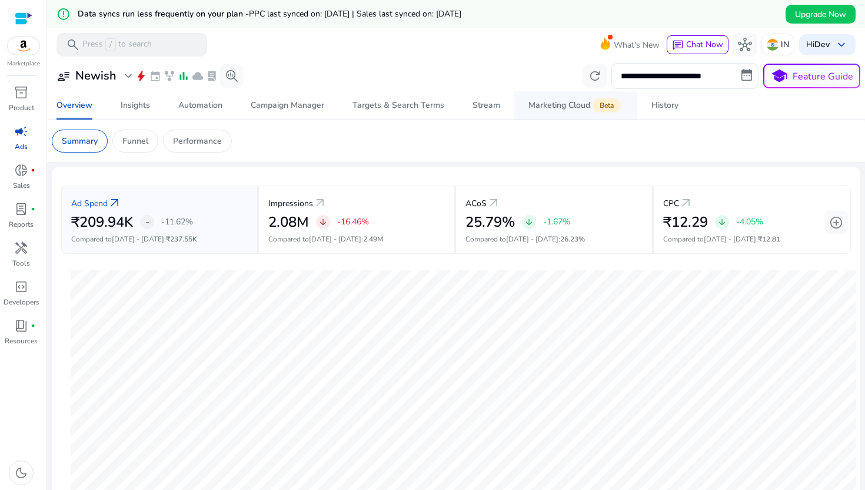
click at [590, 106] on app-sa-label "Beta" at bounding box center [605, 105] width 31 height 9
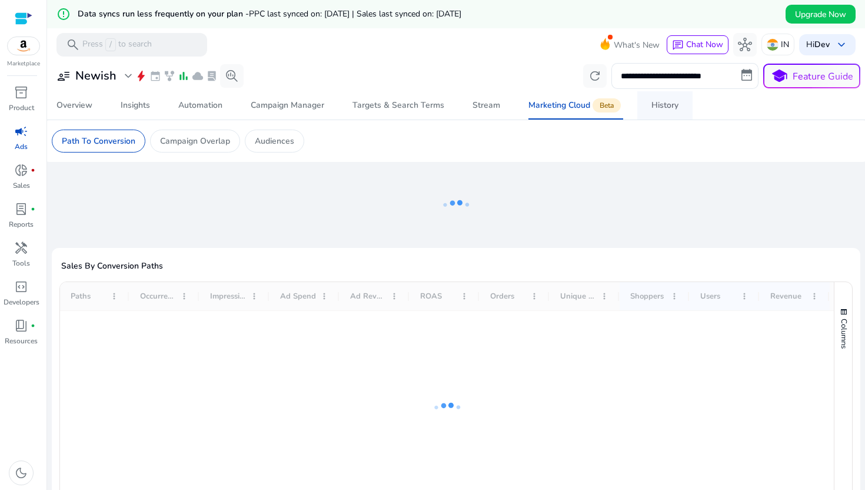
click at [659, 104] on div "History" at bounding box center [665, 105] width 27 height 8
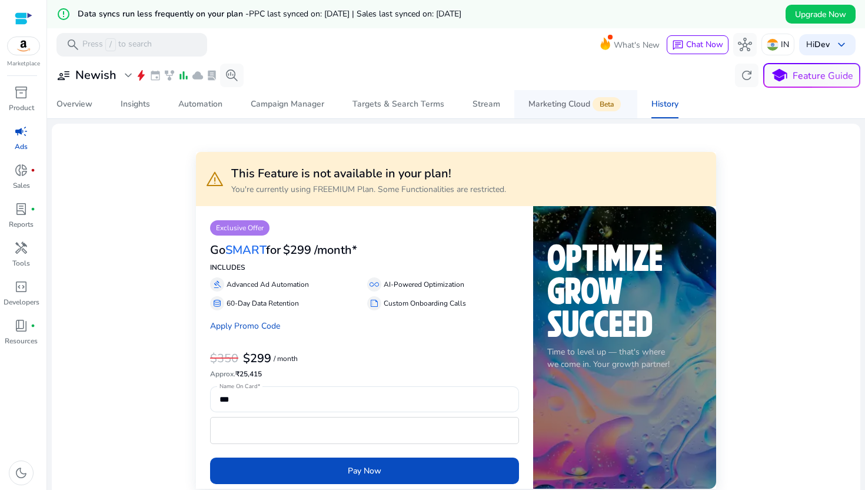
click at [605, 102] on span "Beta" at bounding box center [607, 104] width 28 height 14
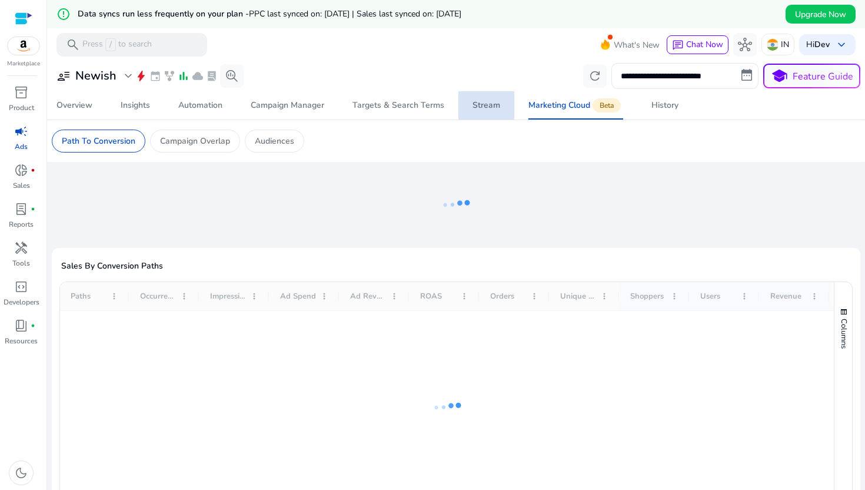
click at [494, 101] on div "Stream" at bounding box center [487, 105] width 28 height 8
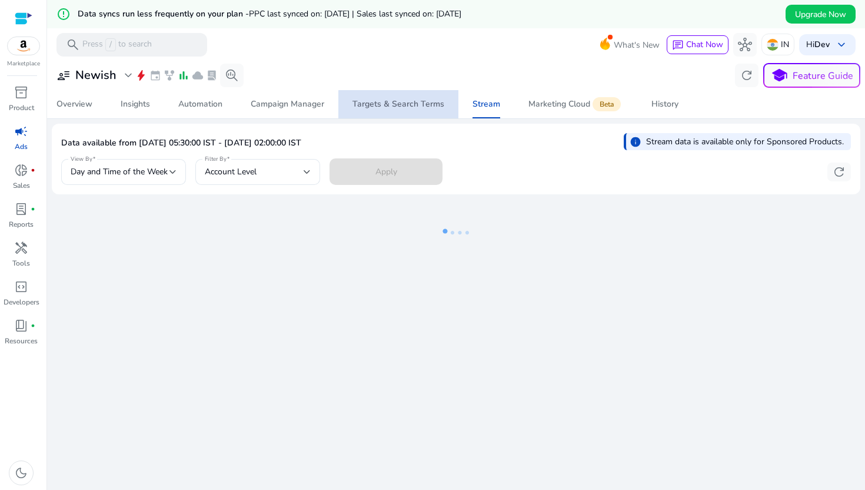
click at [424, 108] on div "Targets & Search Terms" at bounding box center [399, 104] width 92 height 8
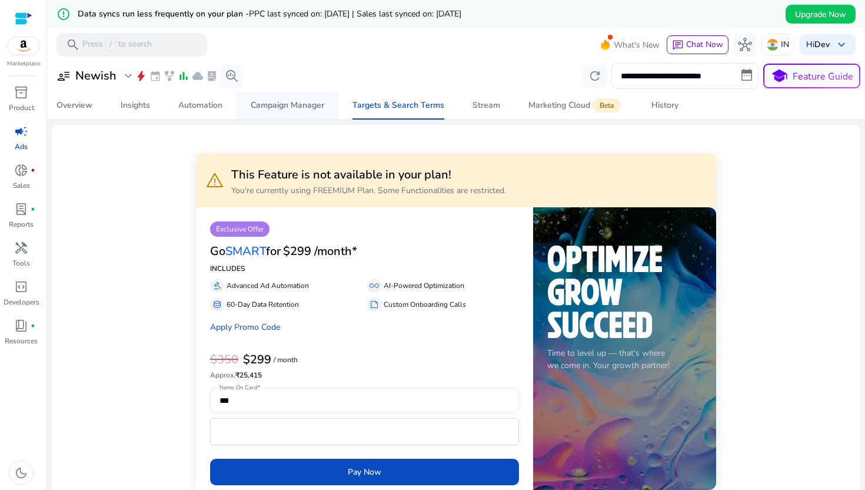
click at [324, 106] on div "Campaign Manager" at bounding box center [288, 105] width 74 height 8
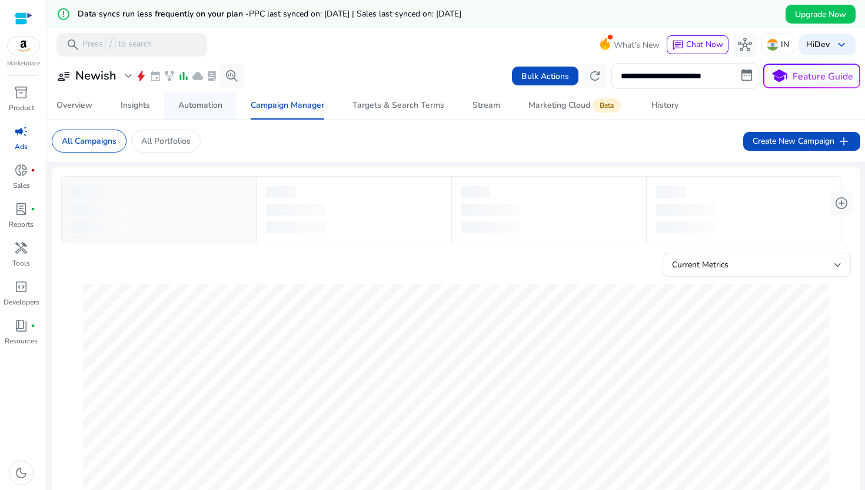
click at [227, 109] on link "Automation" at bounding box center [200, 105] width 72 height 28
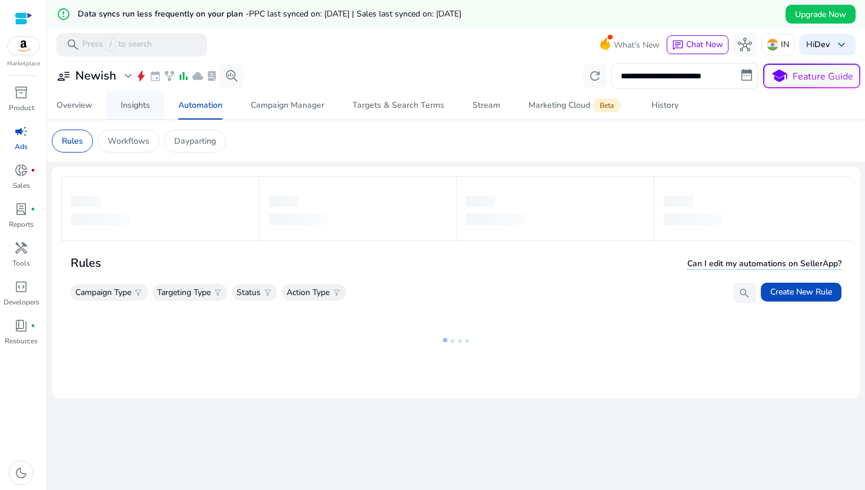
click at [155, 105] on link "Insights" at bounding box center [136, 105] width 58 height 28
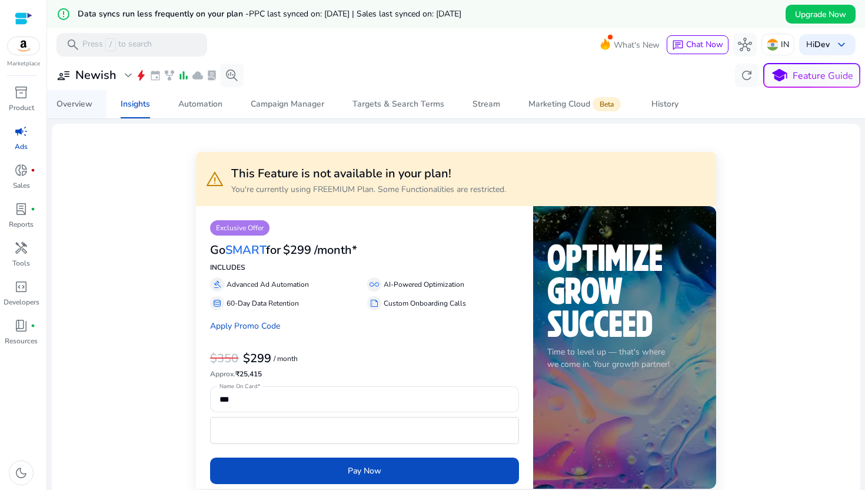
click at [94, 104] on link "Overview" at bounding box center [74, 104] width 64 height 28
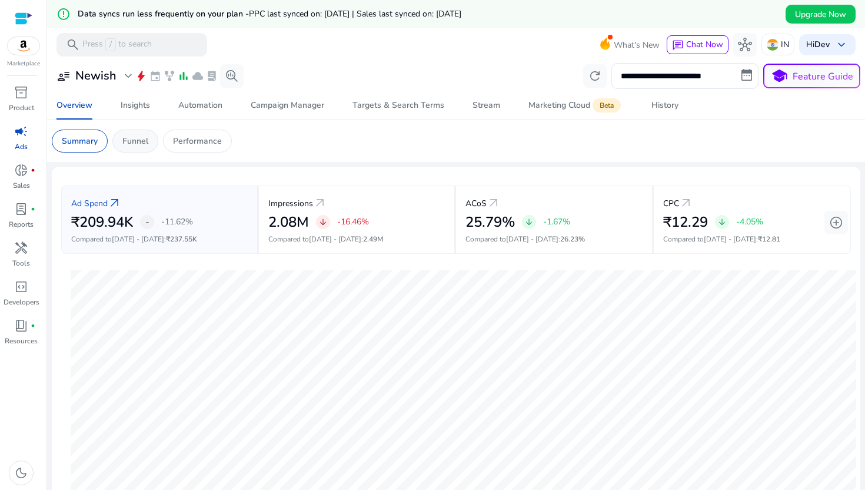
click at [137, 145] on p "Funnel" at bounding box center [135, 141] width 26 height 12
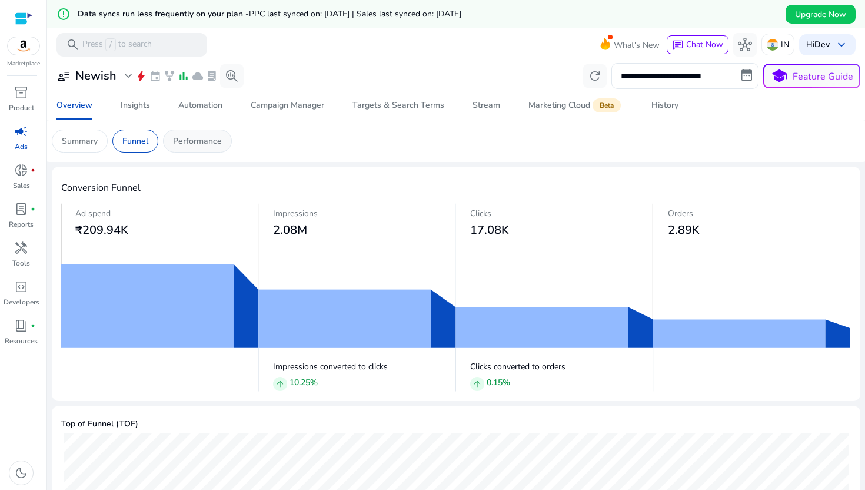
click at [181, 142] on p "Performance" at bounding box center [197, 141] width 49 height 12
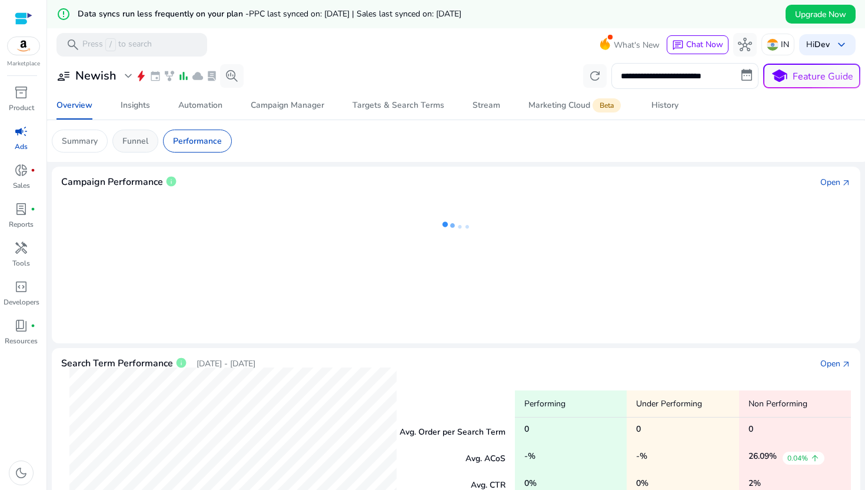
click at [148, 137] on p "Funnel" at bounding box center [135, 141] width 26 height 12
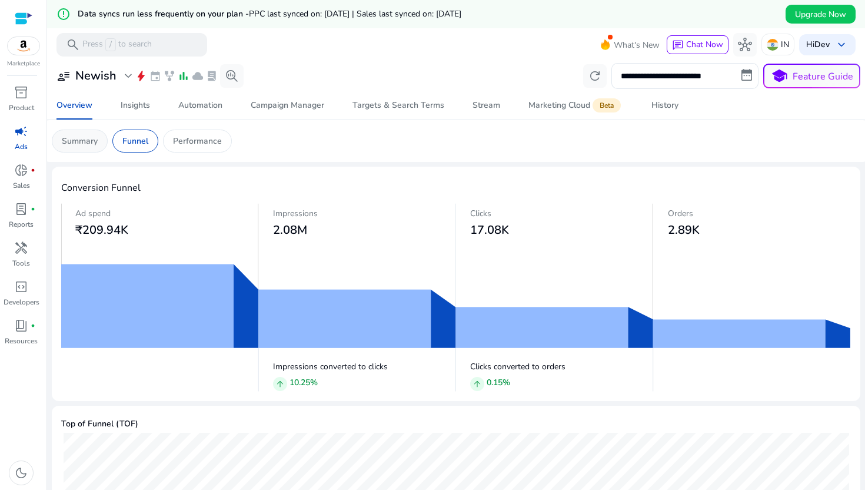
click at [94, 138] on p "Summary" at bounding box center [80, 141] width 36 height 12
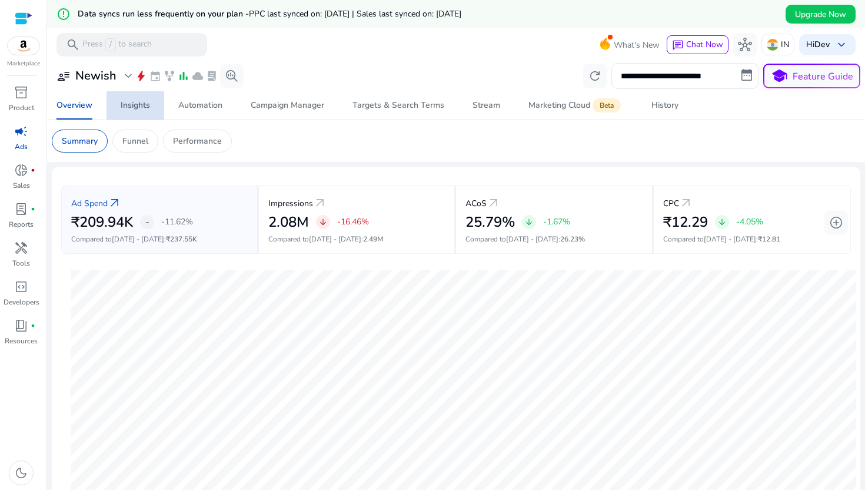
click at [137, 101] on div "Insights" at bounding box center [135, 105] width 29 height 8
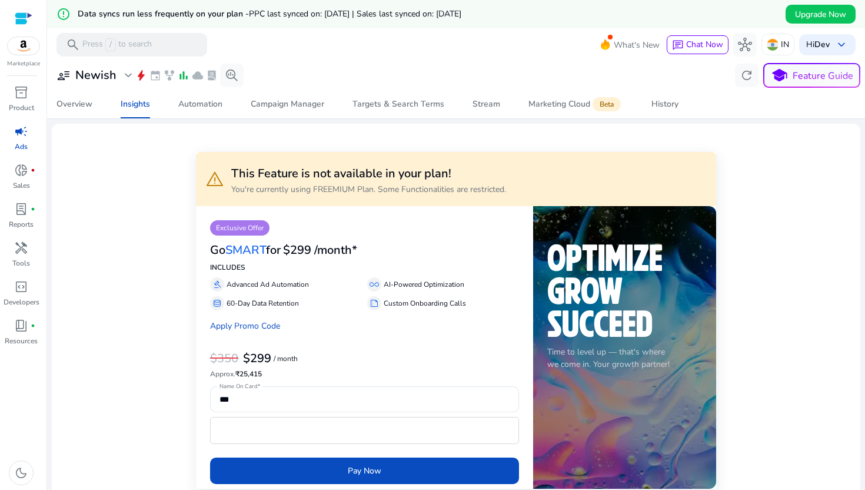
click at [214, 116] on span "Automation" at bounding box center [200, 104] width 44 height 28
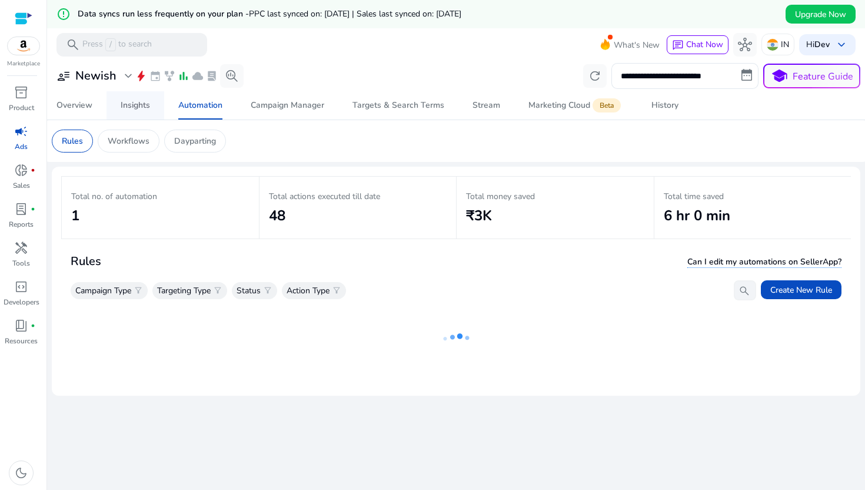
click at [155, 106] on link "Insights" at bounding box center [136, 105] width 58 height 28
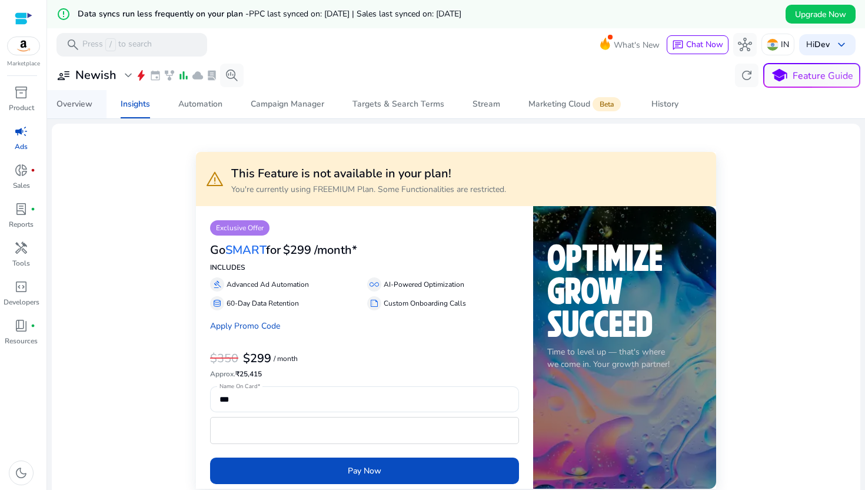
click at [95, 108] on link "Overview" at bounding box center [74, 104] width 64 height 28
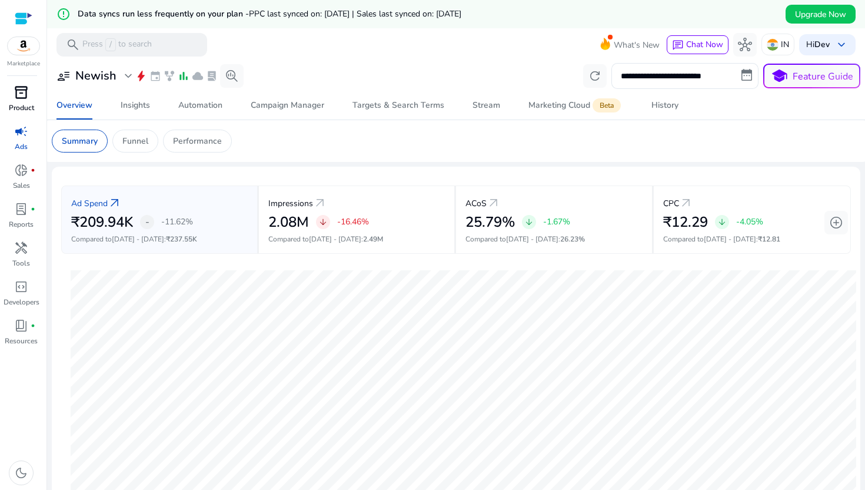
click at [24, 85] on span "inventory_2" at bounding box center [21, 92] width 14 height 14
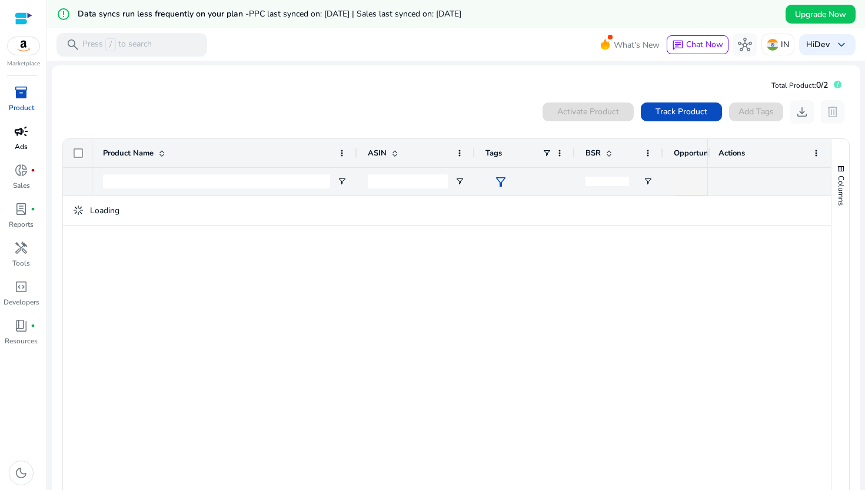
click at [26, 144] on p "Ads" at bounding box center [21, 146] width 13 height 11
